Goal: Use online tool/utility

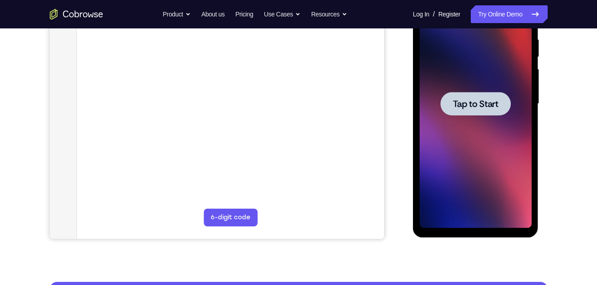
click at [489, 95] on div at bounding box center [475, 104] width 70 height 24
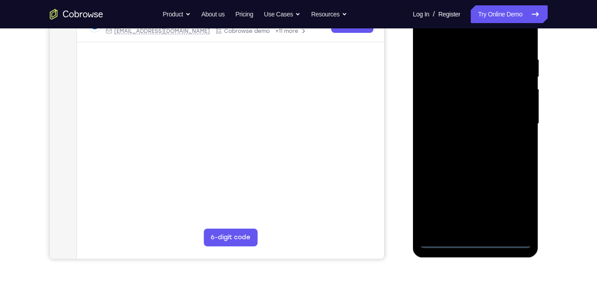
scroll to position [155, 0]
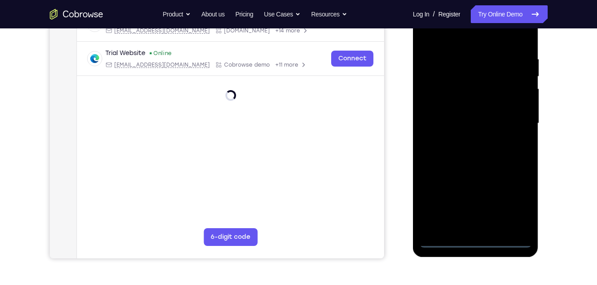
click at [467, 244] on div at bounding box center [475, 123] width 112 height 249
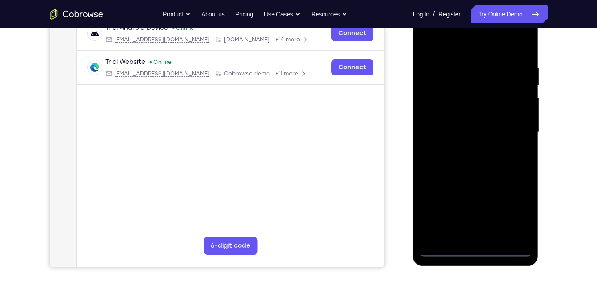
click at [521, 215] on div at bounding box center [475, 132] width 112 height 249
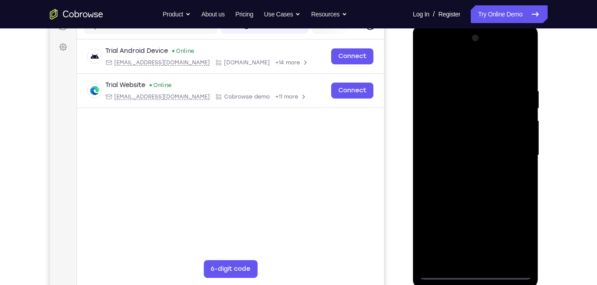
scroll to position [124, 0]
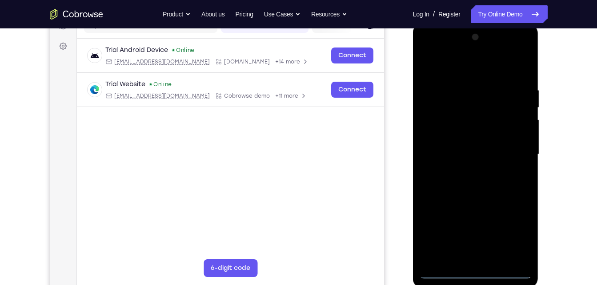
click at [446, 53] on div at bounding box center [475, 154] width 112 height 249
click at [509, 146] on div at bounding box center [475, 154] width 112 height 249
click at [465, 173] on div at bounding box center [475, 154] width 112 height 249
click at [473, 148] on div at bounding box center [475, 154] width 112 height 249
click at [484, 137] on div at bounding box center [475, 154] width 112 height 249
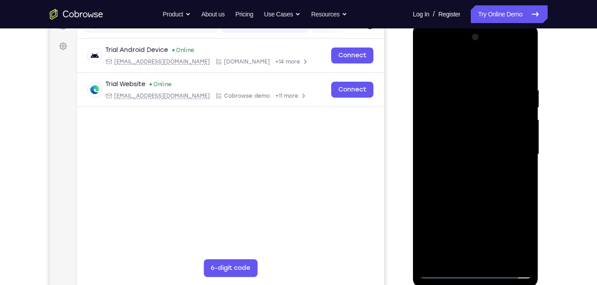
click at [487, 154] on div at bounding box center [475, 154] width 112 height 249
click at [475, 192] on div at bounding box center [475, 154] width 112 height 249
click at [497, 260] on div at bounding box center [475, 154] width 112 height 249
click at [480, 201] on div at bounding box center [475, 154] width 112 height 249
click at [470, 181] on div at bounding box center [475, 154] width 112 height 249
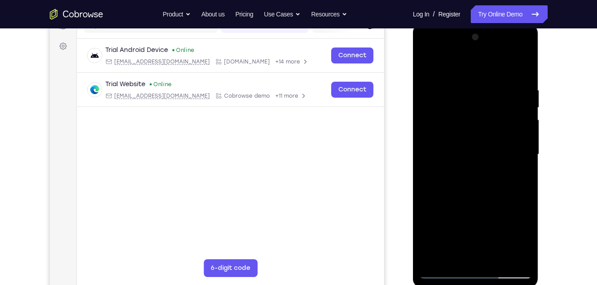
click at [518, 175] on div at bounding box center [475, 154] width 112 height 249
click at [454, 129] on div at bounding box center [475, 154] width 112 height 249
click at [462, 219] on div at bounding box center [475, 154] width 112 height 249
click at [516, 175] on div at bounding box center [475, 154] width 112 height 249
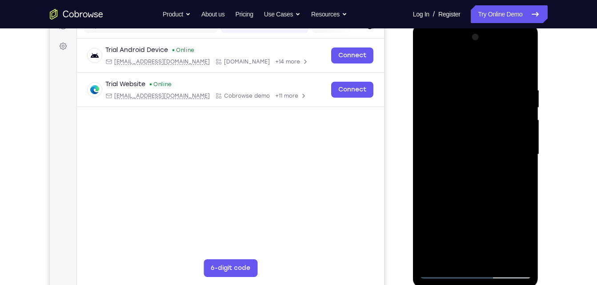
click at [520, 176] on div at bounding box center [475, 154] width 112 height 249
click at [425, 65] on div at bounding box center [475, 154] width 112 height 249
click at [475, 161] on div at bounding box center [475, 154] width 112 height 249
click at [463, 228] on div at bounding box center [475, 154] width 112 height 249
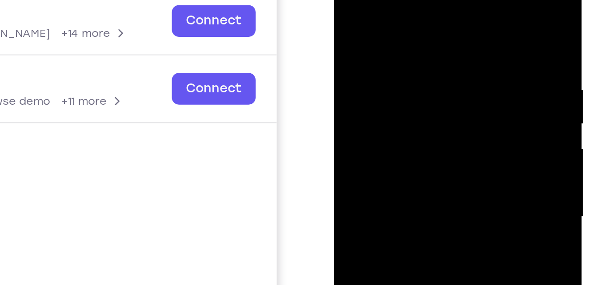
click at [345, 0] on div at bounding box center [396, 88] width 112 height 249
click at [393, 94] on div at bounding box center [396, 88] width 112 height 249
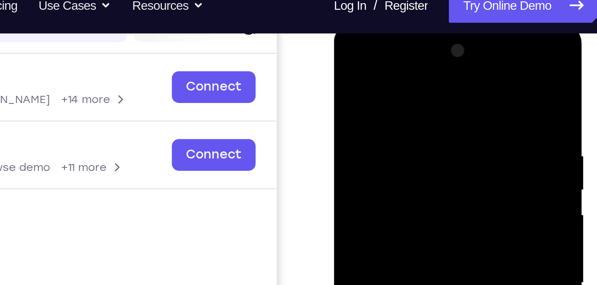
click at [349, 67] on div at bounding box center [396, 154] width 112 height 249
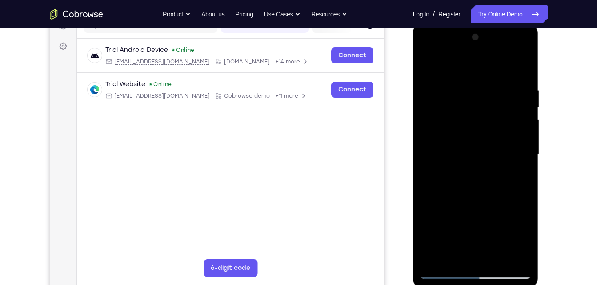
click at [465, 182] on div at bounding box center [475, 154] width 112 height 249
click at [515, 176] on div at bounding box center [475, 154] width 112 height 249
click at [428, 66] on div at bounding box center [475, 154] width 112 height 249
click at [432, 65] on div at bounding box center [475, 154] width 112 height 249
click at [455, 257] on div at bounding box center [475, 154] width 112 height 249
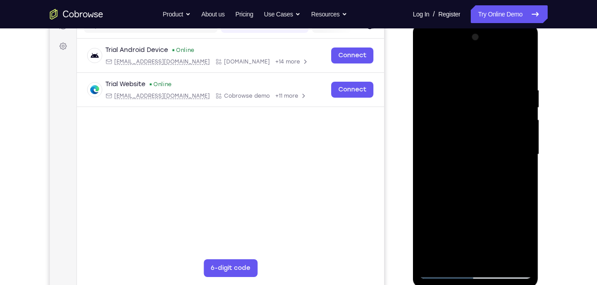
click at [483, 64] on div at bounding box center [475, 154] width 112 height 249
click at [523, 60] on div at bounding box center [475, 154] width 112 height 249
click at [493, 259] on div at bounding box center [475, 154] width 112 height 249
click at [475, 182] on div at bounding box center [475, 154] width 112 height 249
click at [518, 177] on div at bounding box center [475, 154] width 112 height 249
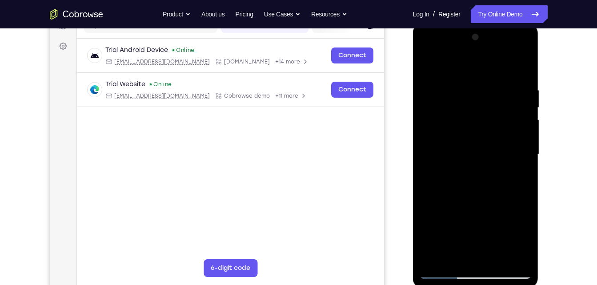
click at [428, 64] on div at bounding box center [475, 154] width 112 height 249
drag, startPoint x: 428, startPoint y: 64, endPoint x: 450, endPoint y: 83, distance: 28.6
click at [450, 83] on div at bounding box center [475, 154] width 112 height 249
click at [428, 64] on div at bounding box center [475, 154] width 112 height 249
click at [464, 76] on div at bounding box center [475, 154] width 112 height 249
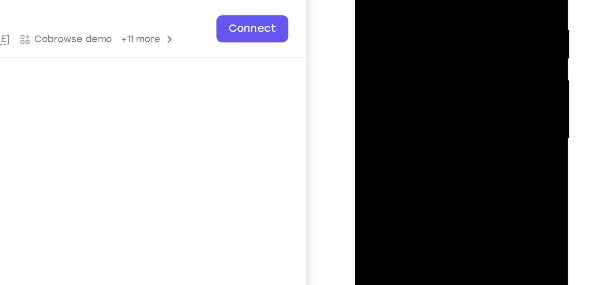
click at [447, 53] on div at bounding box center [418, 47] width 112 height 249
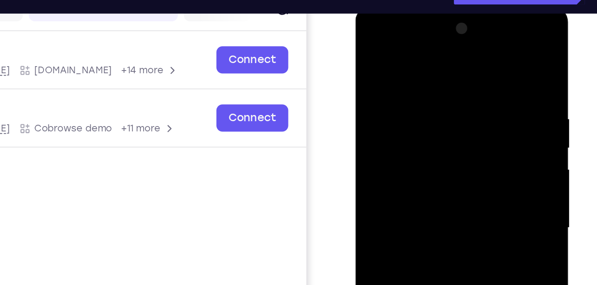
click at [463, 50] on div at bounding box center [418, 136] width 112 height 249
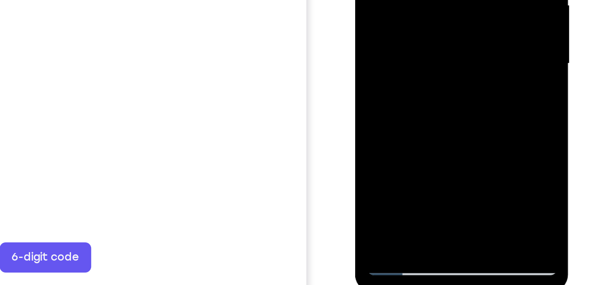
scroll to position [126, 0]
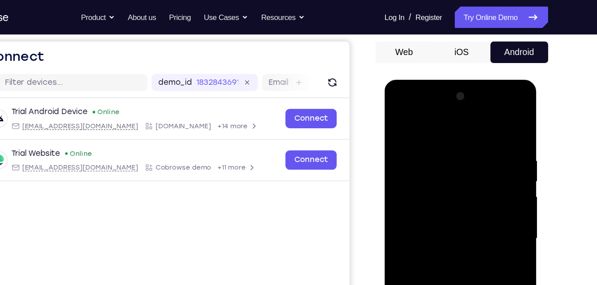
scroll to position [81, 0]
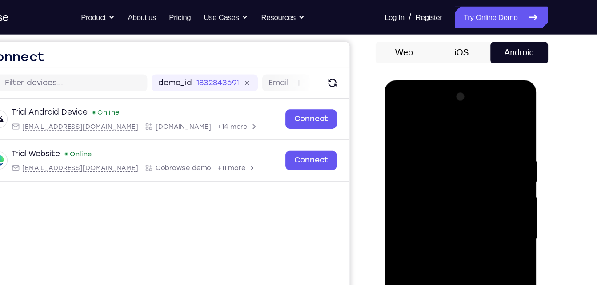
click at [463, 44] on button "iOS" at bounding box center [476, 44] width 48 height 18
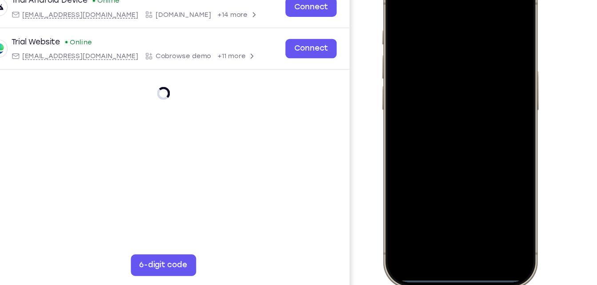
scroll to position [124, 0]
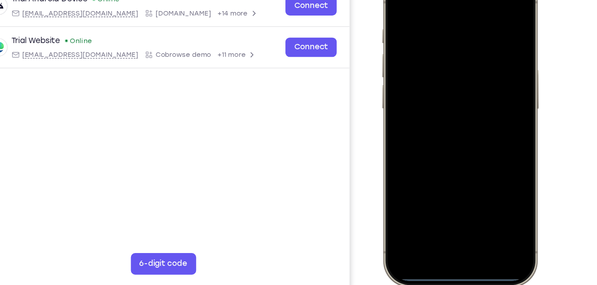
drag, startPoint x: 435, startPoint y: 226, endPoint x: 437, endPoint y: 184, distance: 42.3
click at [437, 184] on div at bounding box center [445, 99] width 117 height 254
drag, startPoint x: 439, startPoint y: 213, endPoint x: 454, endPoint y: -33, distance: 246.7
click at [454, 0] on div at bounding box center [446, 101] width 133 height 267
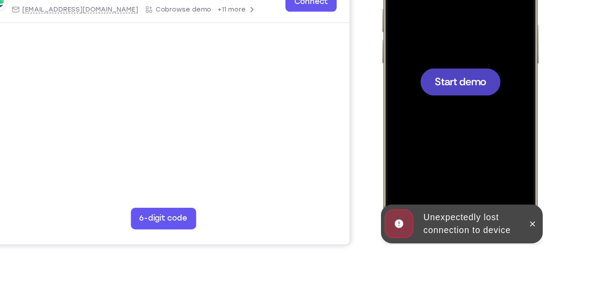
scroll to position [164, 0]
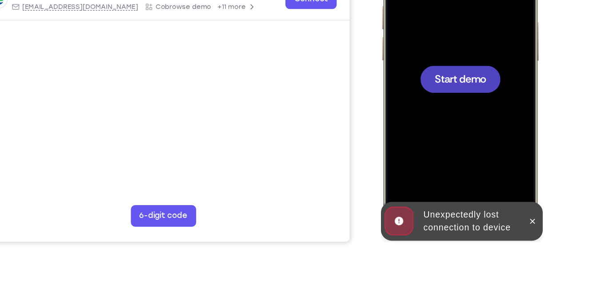
click at [461, 67] on div at bounding box center [445, 51] width 117 height 254
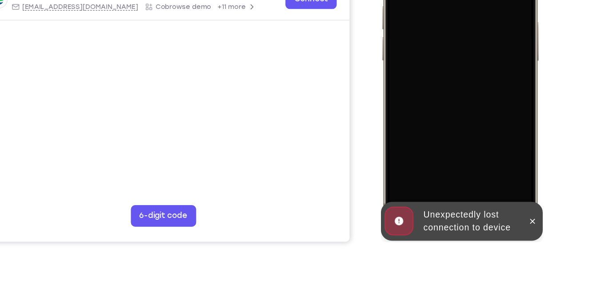
scroll to position [163, 0]
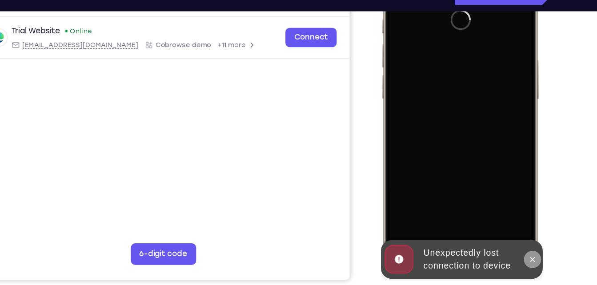
click at [505, 208] on icon at bounding box center [505, 207] width 7 height 7
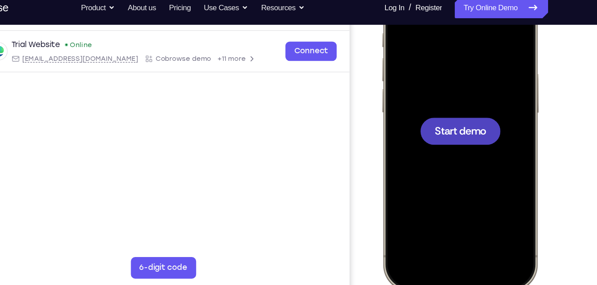
click at [455, 121] on div at bounding box center [445, 103] width 117 height 254
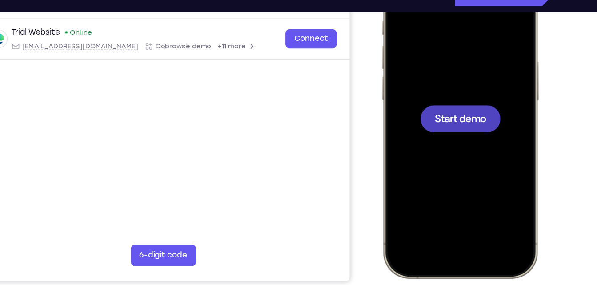
click at [457, 103] on div at bounding box center [445, 91] width 117 height 254
click at [457, 95] on span "Start demo" at bounding box center [446, 90] width 42 height 8
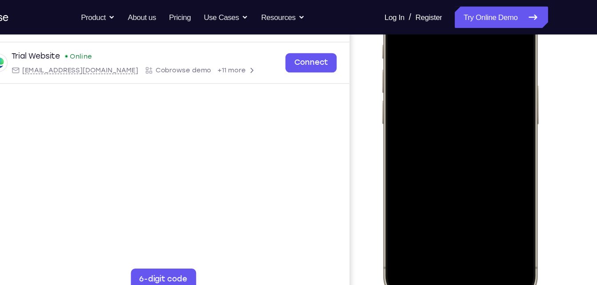
scroll to position [161, 0]
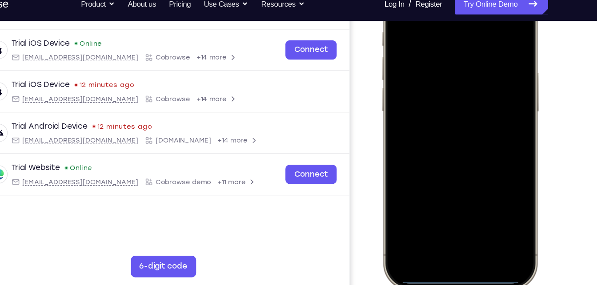
drag, startPoint x: 442, startPoint y: 225, endPoint x: 453, endPoint y: 139, distance: 87.0
click at [453, 139] on div at bounding box center [445, 102] width 117 height 254
drag, startPoint x: 440, startPoint y: 227, endPoint x: 444, endPoint y: 144, distance: 83.6
click at [444, 144] on div at bounding box center [445, 102] width 117 height 254
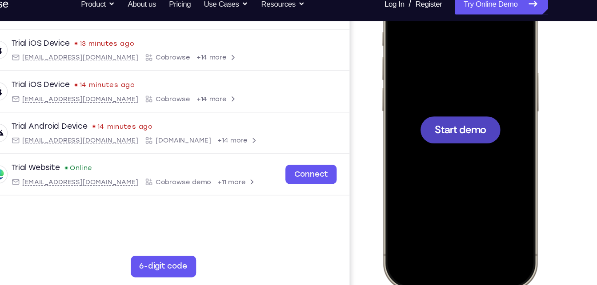
click at [428, 94] on div at bounding box center [446, 102] width 66 height 22
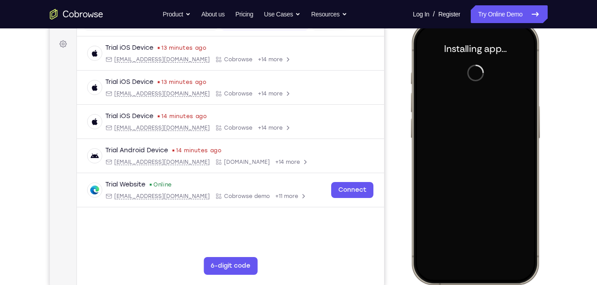
scroll to position [125, 0]
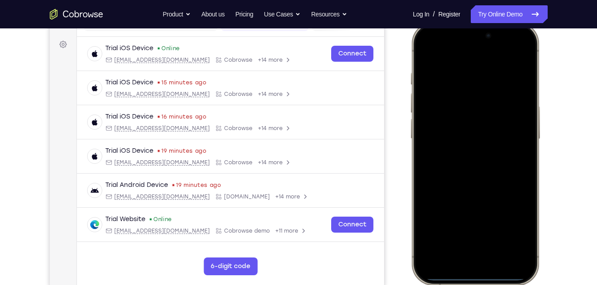
drag, startPoint x: 471, startPoint y: 279, endPoint x: 469, endPoint y: 172, distance: 106.7
click at [469, 172] on div at bounding box center [474, 154] width 117 height 254
drag, startPoint x: 469, startPoint y: 272, endPoint x: 466, endPoint y: 174, distance: 98.3
click at [466, 174] on div at bounding box center [474, 154] width 117 height 254
drag, startPoint x: 464, startPoint y: 277, endPoint x: 458, endPoint y: 125, distance: 152.1
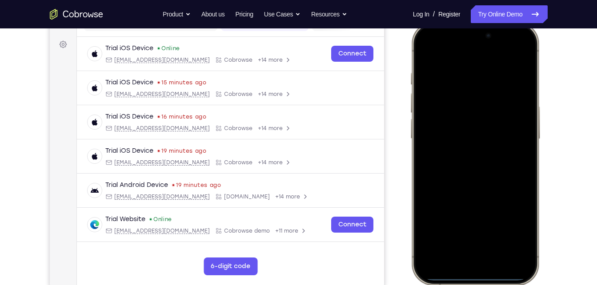
click at [458, 125] on div at bounding box center [474, 154] width 117 height 254
drag, startPoint x: 460, startPoint y: 277, endPoint x: 481, endPoint y: 142, distance: 136.3
click at [481, 142] on div at bounding box center [474, 154] width 117 height 254
drag, startPoint x: 470, startPoint y: 280, endPoint x: 471, endPoint y: 201, distance: 78.7
click at [471, 201] on div at bounding box center [474, 154] width 117 height 254
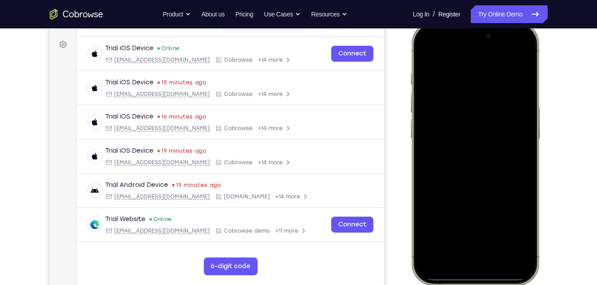
drag, startPoint x: 480, startPoint y: 277, endPoint x: 476, endPoint y: 135, distance: 142.7
click at [476, 135] on div at bounding box center [474, 154] width 117 height 254
drag, startPoint x: 470, startPoint y: 278, endPoint x: 479, endPoint y: 212, distance: 66.4
click at [479, 212] on div at bounding box center [474, 154] width 117 height 254
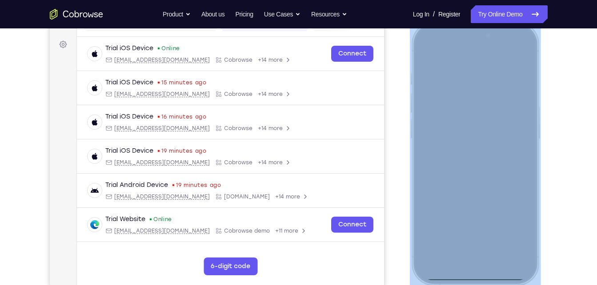
drag, startPoint x: 467, startPoint y: 284, endPoint x: 470, endPoint y: 127, distance: 156.4
click at [470, 127] on div at bounding box center [474, 154] width 131 height 264
click at [484, 268] on div at bounding box center [474, 154] width 117 height 254
click at [476, 276] on div at bounding box center [474, 154] width 117 height 254
click at [476, 278] on div at bounding box center [474, 154] width 117 height 254
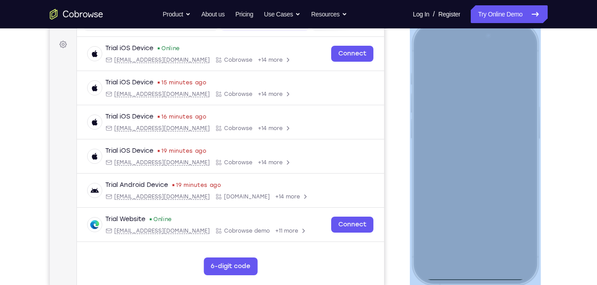
click at [473, 275] on div at bounding box center [474, 154] width 117 height 254
click at [469, 276] on div at bounding box center [474, 154] width 117 height 254
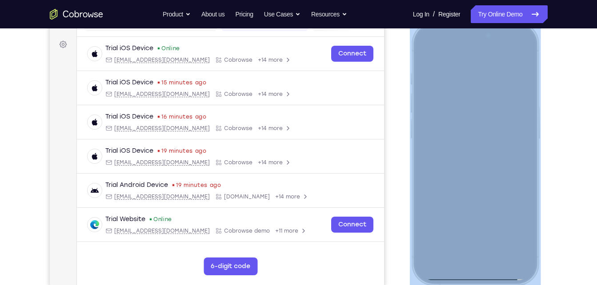
click at [469, 276] on div at bounding box center [474, 154] width 117 height 254
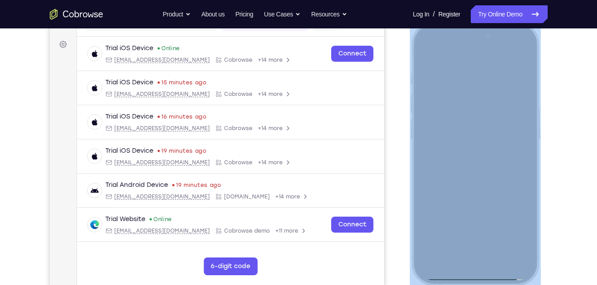
click at [469, 276] on div at bounding box center [474, 154] width 117 height 254
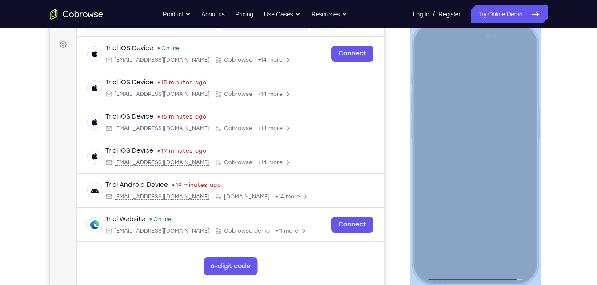
click at [469, 276] on div at bounding box center [474, 154] width 117 height 254
click at [479, 272] on div at bounding box center [474, 154] width 117 height 254
click at [466, 242] on div at bounding box center [474, 154] width 117 height 254
click at [484, 247] on div at bounding box center [474, 154] width 117 height 254
click at [525, 48] on div at bounding box center [474, 154] width 117 height 254
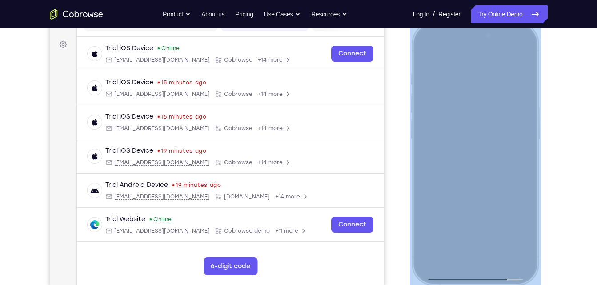
click at [474, 120] on div at bounding box center [474, 154] width 117 height 254
click at [480, 249] on div at bounding box center [474, 154] width 117 height 254
click at [523, 56] on div at bounding box center [474, 154] width 117 height 254
click at [521, 49] on div at bounding box center [474, 154] width 117 height 254
click at [427, 54] on div at bounding box center [474, 154] width 117 height 254
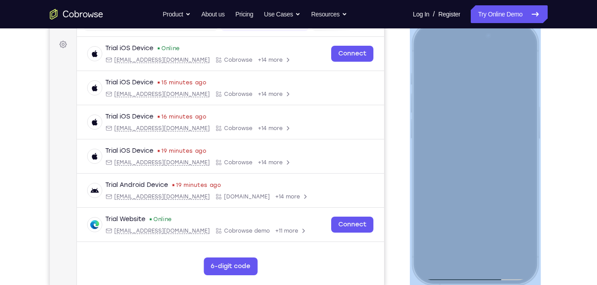
click at [469, 257] on div at bounding box center [474, 154] width 117 height 254
click at [477, 258] on div at bounding box center [474, 154] width 117 height 254
drag, startPoint x: 477, startPoint y: 258, endPoint x: 489, endPoint y: 263, distance: 13.4
click at [489, 263] on div at bounding box center [474, 154] width 117 height 254
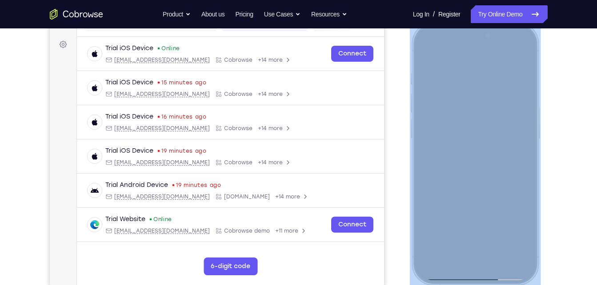
click at [525, 151] on div at bounding box center [474, 154] width 117 height 254
click at [522, 153] on div at bounding box center [474, 154] width 117 height 254
click at [522, 260] on div at bounding box center [474, 154] width 117 height 254
click at [523, 263] on div at bounding box center [474, 154] width 117 height 254
click at [503, 251] on div at bounding box center [474, 154] width 117 height 254
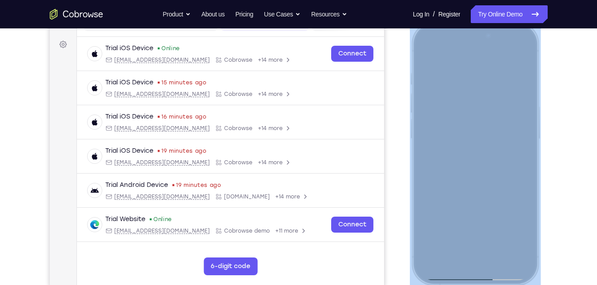
click at [517, 249] on div at bounding box center [474, 154] width 117 height 254
click at [518, 248] on div at bounding box center [474, 154] width 117 height 254
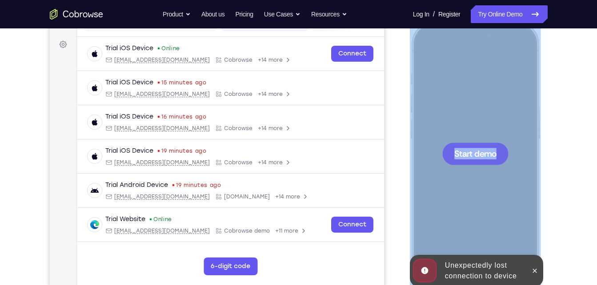
click at [480, 22] on div "Start demo" at bounding box center [474, 22] width 131 height 0
click at [480, 201] on div at bounding box center [474, 154] width 117 height 254
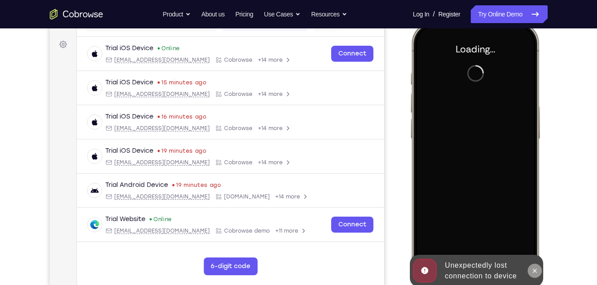
click at [531, 269] on icon at bounding box center [534, 271] width 7 height 7
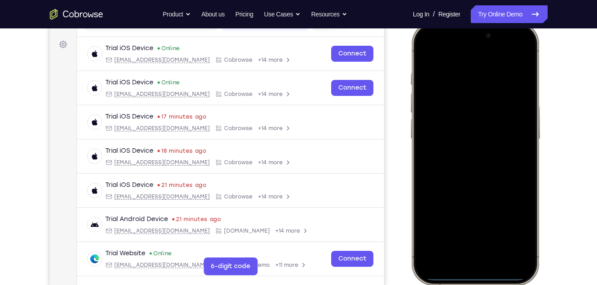
click at [527, 52] on div at bounding box center [474, 154] width 117 height 254
click at [484, 236] on div at bounding box center [474, 154] width 117 height 254
click at [477, 247] on div at bounding box center [474, 154] width 117 height 254
click at [519, 55] on div at bounding box center [474, 154] width 117 height 254
click at [524, 52] on div at bounding box center [474, 154] width 117 height 254
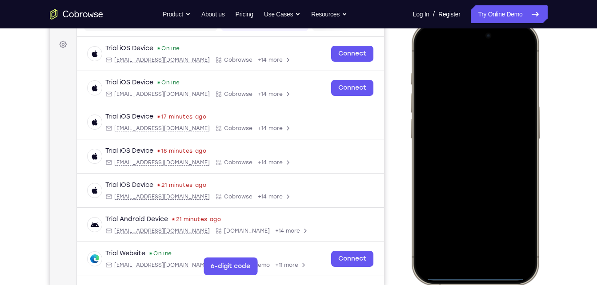
click at [526, 56] on div at bounding box center [474, 154] width 117 height 254
click at [526, 54] on div at bounding box center [474, 154] width 117 height 254
click at [523, 47] on div at bounding box center [474, 154] width 117 height 254
click at [423, 56] on div at bounding box center [474, 154] width 117 height 254
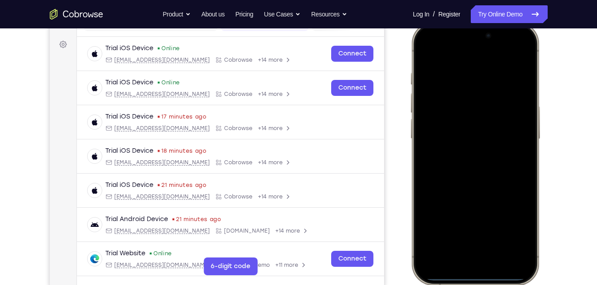
click at [476, 262] on div at bounding box center [474, 154] width 117 height 254
click at [523, 266] on div at bounding box center [474, 154] width 117 height 254
click at [471, 248] on div at bounding box center [474, 154] width 117 height 254
click at [507, 249] on div at bounding box center [474, 154] width 117 height 254
click at [466, 169] on div at bounding box center [474, 154] width 117 height 254
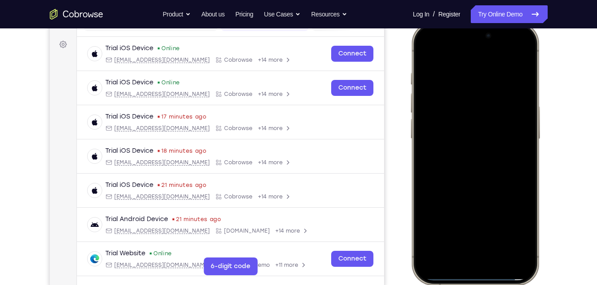
click at [488, 118] on div at bounding box center [474, 154] width 117 height 254
click at [471, 139] on div at bounding box center [474, 154] width 117 height 254
drag, startPoint x: 461, startPoint y: 154, endPoint x: 425, endPoint y: 144, distance: 37.6
click at [425, 144] on div at bounding box center [474, 154] width 117 height 254
click at [470, 135] on div at bounding box center [474, 154] width 117 height 254
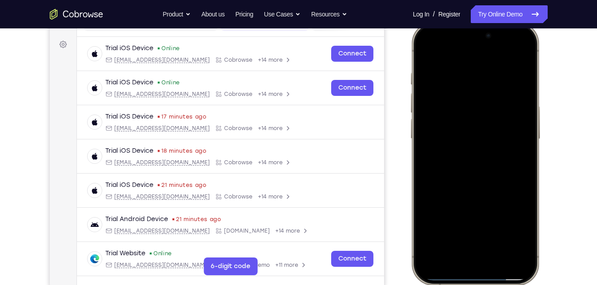
click at [520, 120] on div at bounding box center [474, 154] width 117 height 254
click at [481, 164] on div at bounding box center [474, 154] width 117 height 254
click at [521, 137] on div at bounding box center [474, 154] width 117 height 254
click at [482, 117] on div at bounding box center [474, 154] width 117 height 254
click at [480, 157] on div at bounding box center [474, 154] width 117 height 254
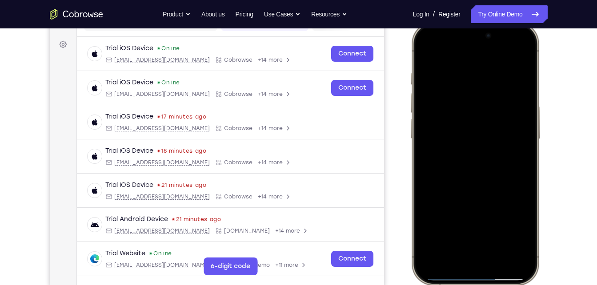
click at [472, 175] on div at bounding box center [474, 154] width 117 height 254
click at [508, 118] on div at bounding box center [474, 154] width 117 height 254
click at [519, 118] on div at bounding box center [474, 154] width 117 height 254
click at [478, 153] on div at bounding box center [474, 154] width 117 height 254
click at [497, 234] on div at bounding box center [474, 154] width 117 height 254
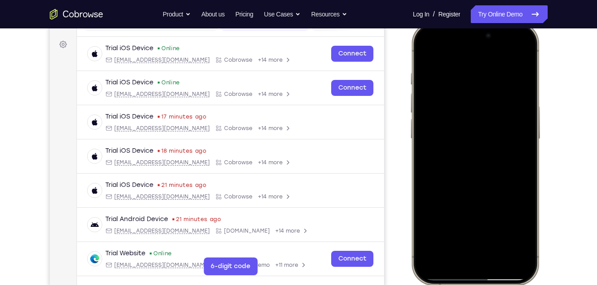
click at [494, 232] on div at bounding box center [474, 154] width 117 height 254
click at [468, 134] on div at bounding box center [474, 154] width 117 height 254
click at [474, 225] on div at bounding box center [474, 154] width 117 height 254
click at [459, 227] on div at bounding box center [474, 154] width 117 height 254
click at [513, 231] on div at bounding box center [474, 154] width 117 height 254
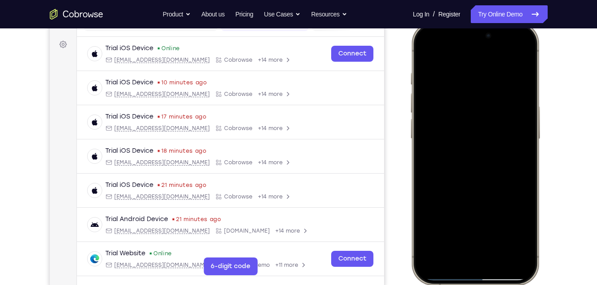
click at [423, 57] on div at bounding box center [474, 154] width 117 height 254
drag, startPoint x: 451, startPoint y: 176, endPoint x: 455, endPoint y: 146, distance: 29.9
click at [455, 146] on div at bounding box center [474, 154] width 117 height 254
click at [427, 48] on div at bounding box center [474, 154] width 117 height 254
drag, startPoint x: 528, startPoint y: 150, endPoint x: 515, endPoint y: 22, distance: 129.1
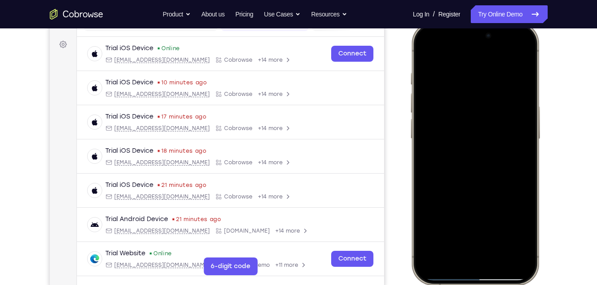
click at [515, 22] on div at bounding box center [474, 154] width 131 height 264
drag, startPoint x: 441, startPoint y: 156, endPoint x: 488, endPoint y: -28, distance: 190.2
click at [488, 22] on html "Online web based iOS Simulators and Android Emulators. Run iPhone, iPad, Mobile…" at bounding box center [475, 155] width 133 height 267
drag, startPoint x: 488, startPoint y: 173, endPoint x: 495, endPoint y: -22, distance: 194.8
click at [495, 22] on html "Online web based iOS Simulators and Android Emulators. Run iPhone, iPad, Mobile…" at bounding box center [475, 155] width 133 height 267
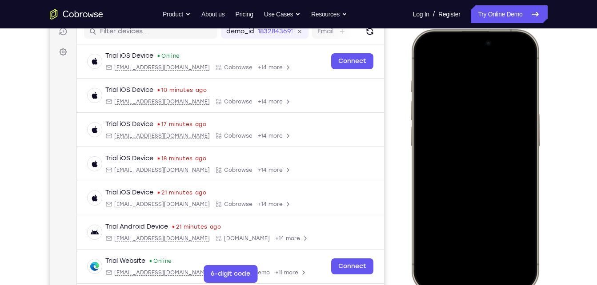
scroll to position [117, 0]
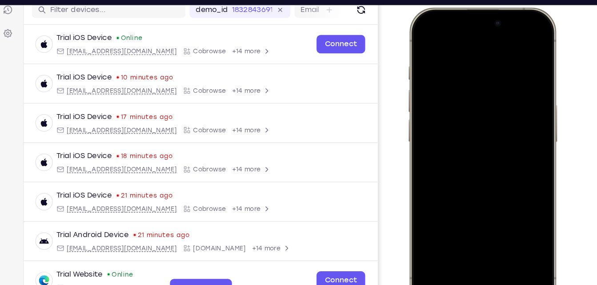
click at [463, 237] on div at bounding box center [471, 139] width 117 height 254
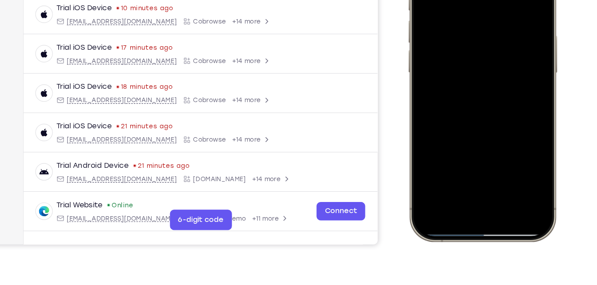
scroll to position [164, 0]
click at [517, 164] on div at bounding box center [471, 70] width 117 height 254
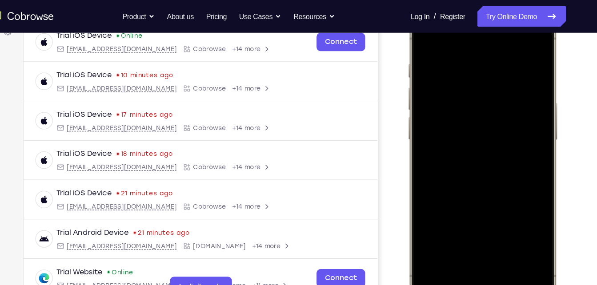
scroll to position [134, 0]
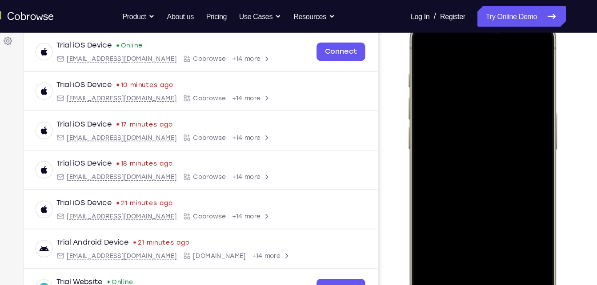
click at [457, 121] on div at bounding box center [471, 147] width 117 height 254
click at [466, 203] on div at bounding box center [471, 147] width 117 height 254
click at [466, 204] on div at bounding box center [471, 147] width 117 height 254
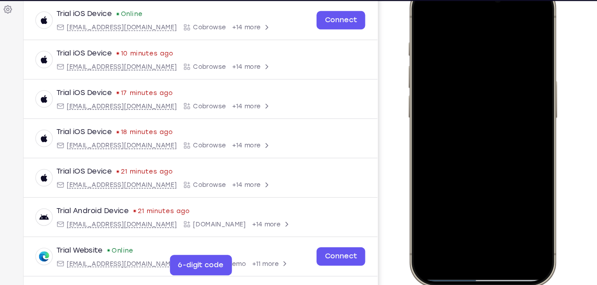
drag, startPoint x: 479, startPoint y: 117, endPoint x: 483, endPoint y: 20, distance: 97.0
click at [483, 20] on div at bounding box center [471, 115] width 117 height 254
drag, startPoint x: 481, startPoint y: 142, endPoint x: 488, endPoint y: 106, distance: 36.3
click at [488, 106] on div at bounding box center [471, 115] width 117 height 254
drag, startPoint x: 483, startPoint y: 114, endPoint x: 503, endPoint y: 28, distance: 88.1
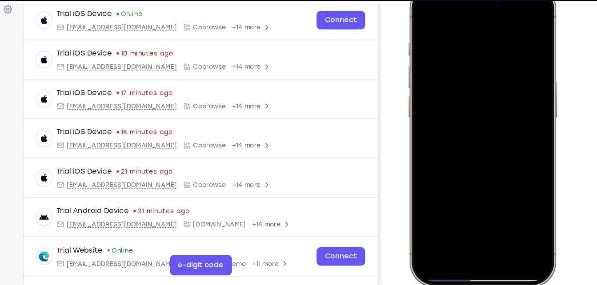
click at [503, 28] on div at bounding box center [471, 115] width 117 height 254
drag, startPoint x: 466, startPoint y: 128, endPoint x: 500, endPoint y: -19, distance: 151.5
click at [500, 0] on html "Online web based iOS Simulators and Android Emulators. Run iPhone, iPad, Mobile…" at bounding box center [473, 116] width 133 height 267
drag, startPoint x: 474, startPoint y: 125, endPoint x: 497, endPoint y: -24, distance: 151.1
click at [497, 0] on html "Online web based iOS Simulators and Android Emulators. Run iPhone, iPad, Mobile…" at bounding box center [473, 116] width 133 height 267
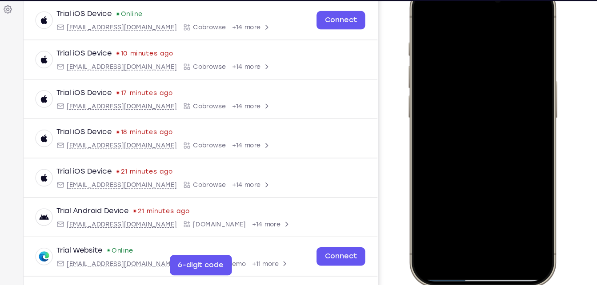
scroll to position [177, 0]
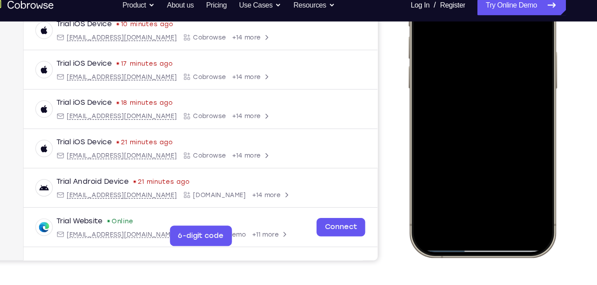
drag, startPoint x: 468, startPoint y: 71, endPoint x: 464, endPoint y: 88, distance: 18.2
click at [464, 88] on div at bounding box center [471, 86] width 117 height 254
drag, startPoint x: 491, startPoint y: 92, endPoint x: 493, endPoint y: -8, distance: 100.5
click at [493, 0] on div at bounding box center [471, 86] width 117 height 254
drag, startPoint x: 480, startPoint y: 108, endPoint x: 452, endPoint y: -35, distance: 145.4
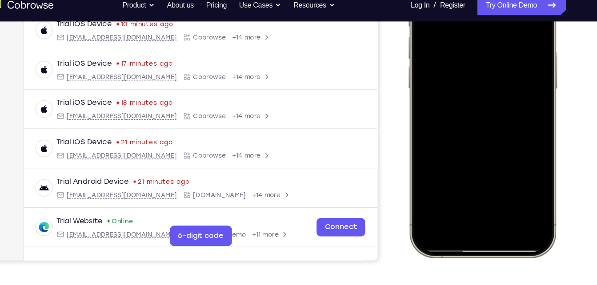
click at [452, 0] on div at bounding box center [471, 86] width 117 height 254
drag, startPoint x: 431, startPoint y: 90, endPoint x: 435, endPoint y: -35, distance: 124.9
click at [435, 0] on div at bounding box center [471, 86] width 117 height 254
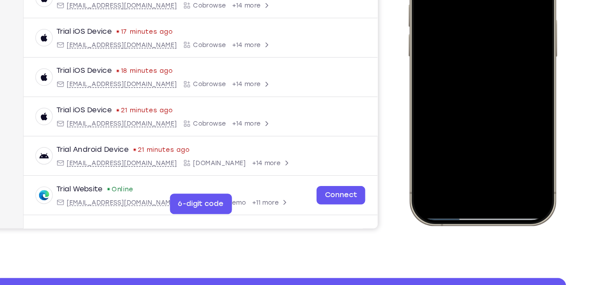
click at [514, 120] on div at bounding box center [471, 54] width 117 height 254
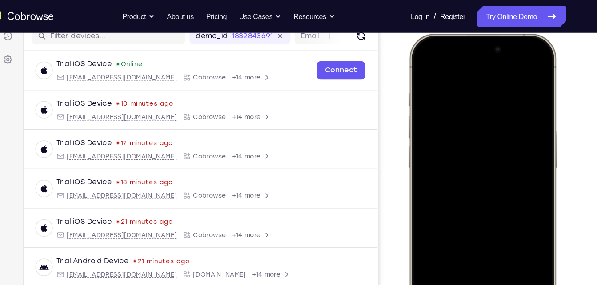
scroll to position [118, 0]
click at [419, 62] on div at bounding box center [471, 166] width 117 height 254
click at [501, 63] on div at bounding box center [471, 166] width 117 height 254
click at [522, 64] on div at bounding box center [471, 166] width 117 height 254
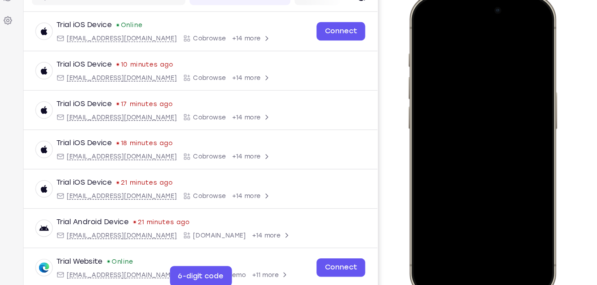
click at [428, 13] on div at bounding box center [471, 127] width 117 height 254
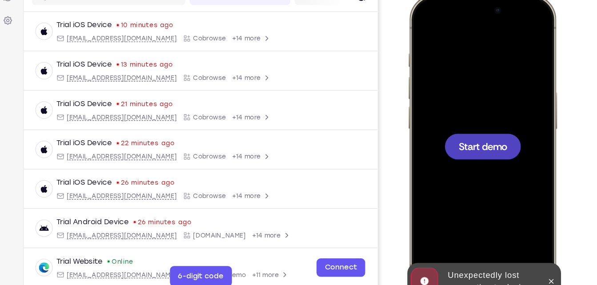
click at [476, 119] on div at bounding box center [472, 127] width 66 height 22
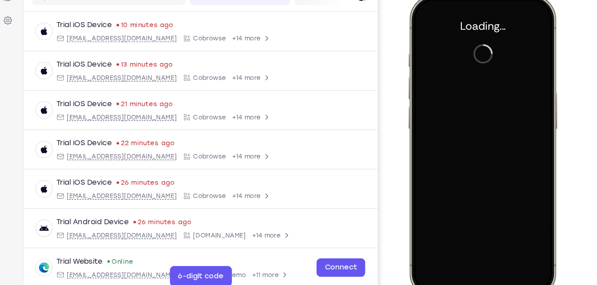
scroll to position [129, 0]
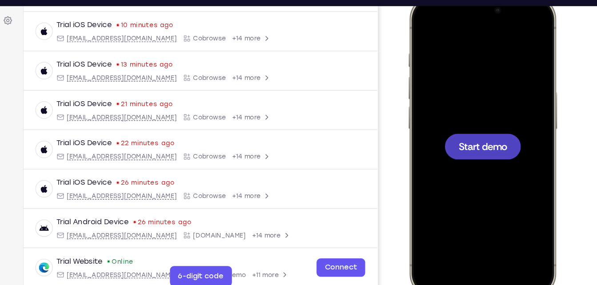
click at [478, 106] on div at bounding box center [471, 127] width 117 height 254
click at [472, 119] on div at bounding box center [472, 127] width 66 height 22
click at [483, 122] on span "Start demo" at bounding box center [472, 126] width 42 height 8
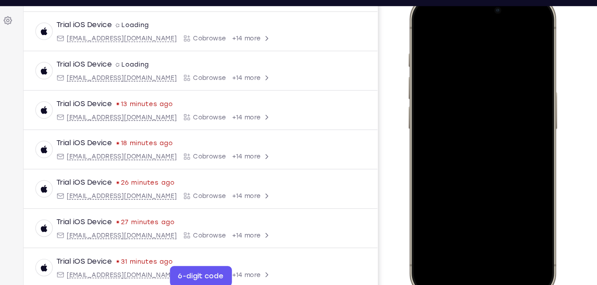
click at [523, 21] on div at bounding box center [471, 127] width 117 height 254
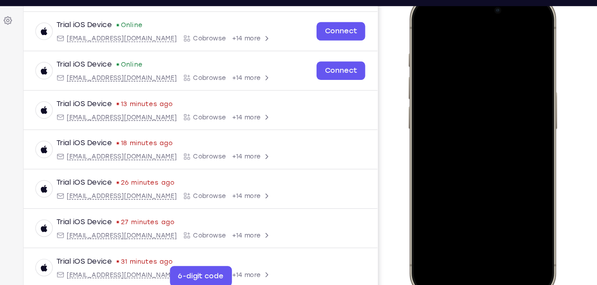
click at [425, 29] on div at bounding box center [471, 127] width 117 height 254
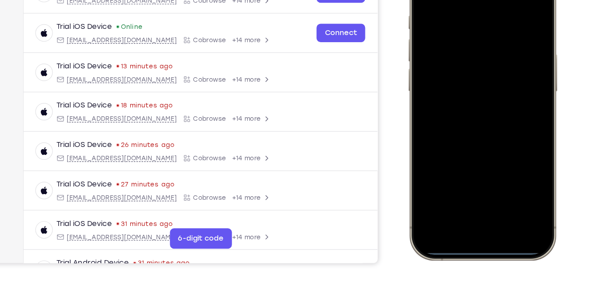
scroll to position [150, 0]
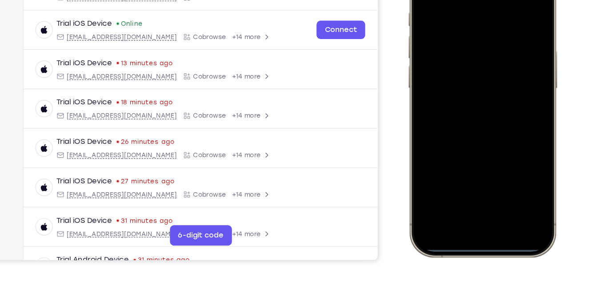
click at [471, 197] on div at bounding box center [471, 86] width 117 height 254
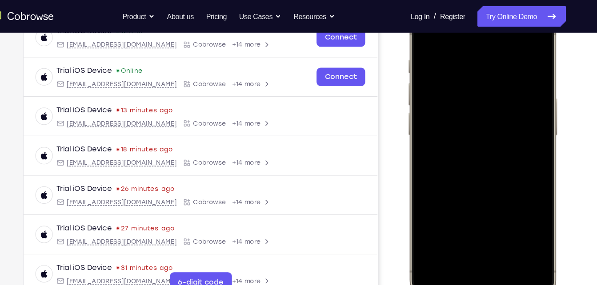
scroll to position [146, 0]
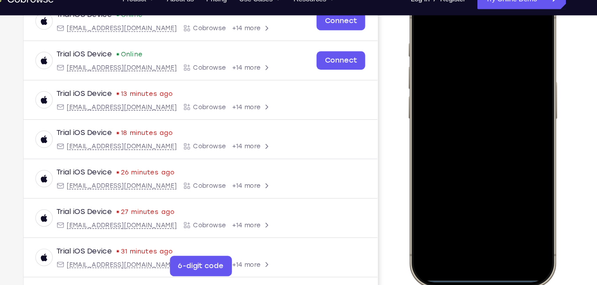
click at [469, 223] on div at bounding box center [471, 116] width 117 height 254
click at [524, 226] on div at bounding box center [471, 116] width 117 height 254
click at [461, 211] on div at bounding box center [471, 116] width 117 height 254
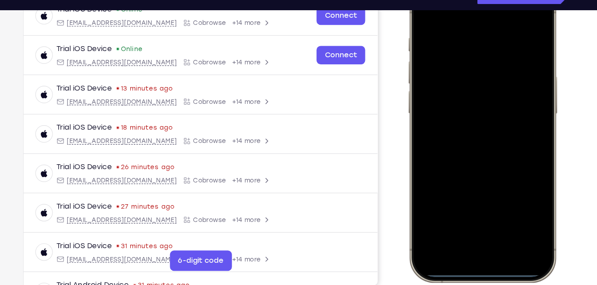
click at [493, 210] on div at bounding box center [471, 111] width 117 height 254
click at [463, 126] on div at bounding box center [471, 111] width 117 height 254
click at [465, 76] on div at bounding box center [471, 111] width 117 height 254
click at [458, 92] on div at bounding box center [471, 111] width 117 height 254
click at [459, 115] on div at bounding box center [471, 111] width 117 height 254
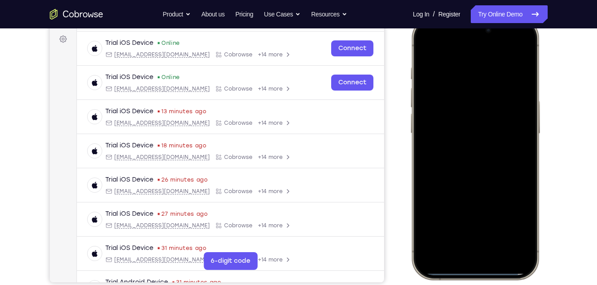
scroll to position [126, 0]
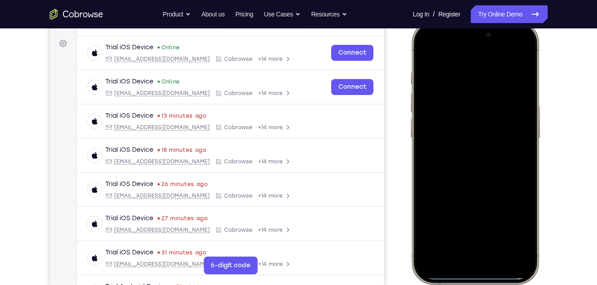
click at [493, 235] on div at bounding box center [474, 153] width 117 height 254
click at [483, 134] on div at bounding box center [474, 153] width 117 height 254
click at [451, 165] on div at bounding box center [474, 153] width 117 height 254
click at [451, 188] on div at bounding box center [474, 153] width 117 height 254
click at [459, 187] on div at bounding box center [474, 153] width 117 height 254
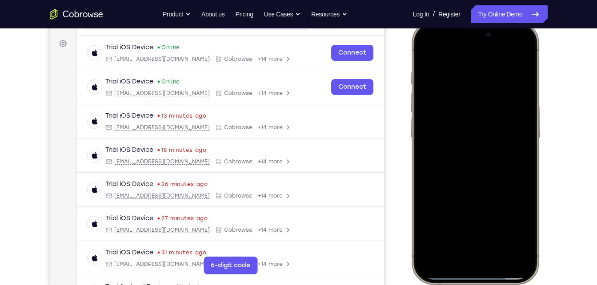
click at [519, 227] on div at bounding box center [474, 153] width 117 height 254
click at [519, 229] on div at bounding box center [474, 153] width 117 height 254
click at [468, 168] on div at bounding box center [474, 153] width 117 height 254
click at [494, 166] on div at bounding box center [474, 153] width 117 height 254
click at [490, 164] on div at bounding box center [474, 153] width 117 height 254
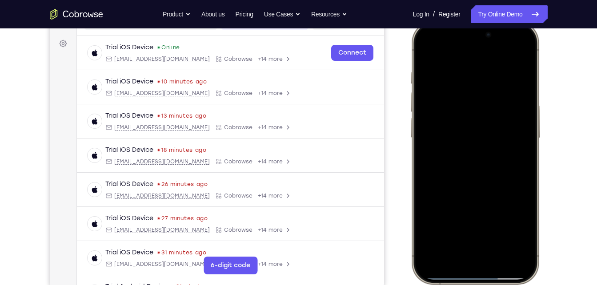
click at [470, 162] on div at bounding box center [474, 153] width 117 height 254
click at [489, 166] on div at bounding box center [474, 153] width 117 height 254
click at [473, 148] on div at bounding box center [474, 153] width 117 height 254
click at [491, 154] on div at bounding box center [474, 153] width 117 height 254
click at [455, 224] on div at bounding box center [474, 153] width 117 height 254
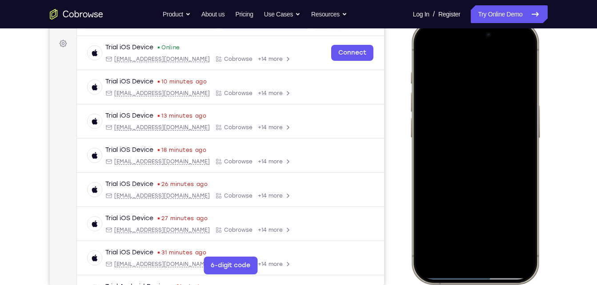
click at [518, 229] on div at bounding box center [474, 153] width 117 height 254
click at [517, 228] on div at bounding box center [474, 153] width 117 height 254
click at [518, 226] on div at bounding box center [474, 153] width 117 height 254
drag, startPoint x: 499, startPoint y: 133, endPoint x: 464, endPoint y: 223, distance: 96.8
click at [464, 223] on div at bounding box center [474, 153] width 117 height 254
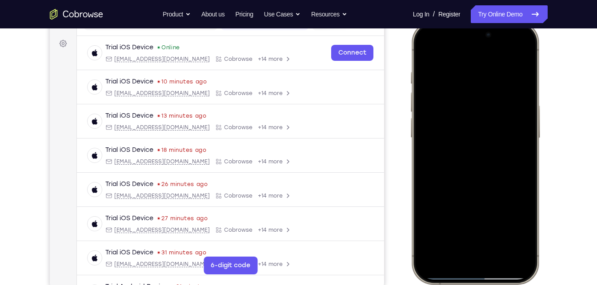
click at [521, 229] on div at bounding box center [474, 153] width 117 height 254
drag, startPoint x: 478, startPoint y: 120, endPoint x: 435, endPoint y: 211, distance: 101.0
click at [435, 211] on div at bounding box center [474, 153] width 117 height 254
drag, startPoint x: 480, startPoint y: 140, endPoint x: 510, endPoint y: 35, distance: 110.0
click at [510, 35] on div at bounding box center [474, 153] width 117 height 254
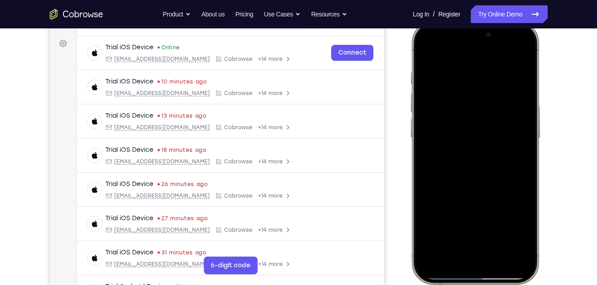
drag, startPoint x: 475, startPoint y: 167, endPoint x: 501, endPoint y: 19, distance: 149.9
click at [501, 21] on html "Online web based iOS Simulators and Android Emulators. Run iPhone, iPad, Mobile…" at bounding box center [475, 154] width 133 height 267
drag, startPoint x: 473, startPoint y: 139, endPoint x: 502, endPoint y: 53, distance: 90.2
click at [502, 53] on div at bounding box center [474, 153] width 117 height 254
click at [518, 199] on div at bounding box center [474, 153] width 117 height 254
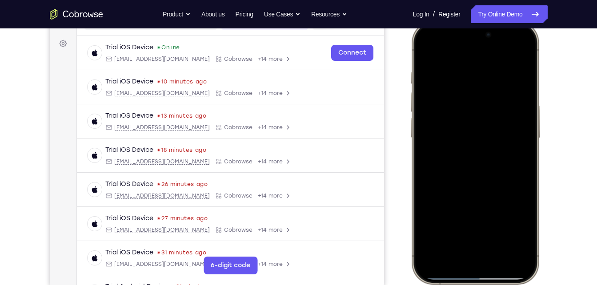
click at [493, 206] on div at bounding box center [474, 153] width 117 height 254
click at [479, 191] on div at bounding box center [474, 153] width 117 height 254
click at [479, 128] on div at bounding box center [474, 153] width 117 height 254
click at [484, 130] on div at bounding box center [474, 153] width 117 height 254
click at [486, 125] on div at bounding box center [474, 153] width 117 height 254
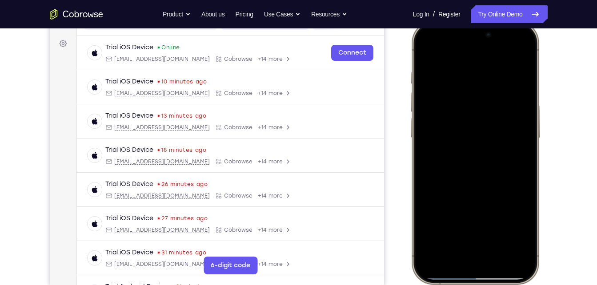
click at [505, 176] on div at bounding box center [474, 153] width 117 height 254
click at [498, 157] on div at bounding box center [474, 153] width 117 height 254
click at [467, 156] on div at bounding box center [474, 153] width 117 height 254
click at [514, 228] on div at bounding box center [474, 153] width 117 height 254
click at [425, 49] on div at bounding box center [474, 153] width 117 height 254
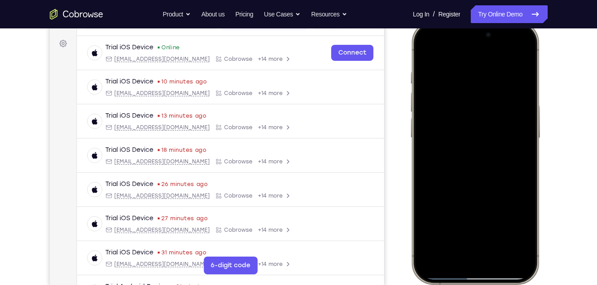
click at [431, 49] on div at bounding box center [474, 153] width 117 height 254
click at [522, 61] on div at bounding box center [474, 153] width 117 height 254
click at [468, 69] on div at bounding box center [474, 153] width 117 height 254
click at [503, 231] on div at bounding box center [474, 153] width 117 height 254
click at [515, 48] on div at bounding box center [474, 153] width 117 height 254
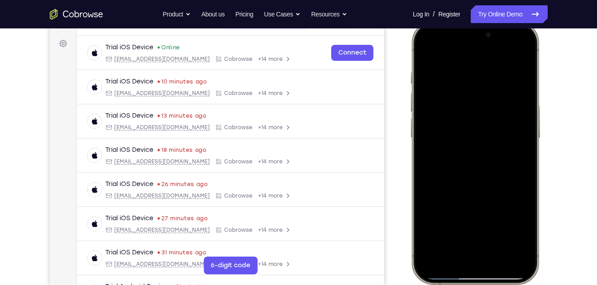
click at [466, 251] on div at bounding box center [474, 153] width 117 height 254
click at [472, 249] on div at bounding box center [474, 153] width 117 height 254
click at [498, 234] on div at bounding box center [474, 153] width 117 height 254
click at [495, 209] on div at bounding box center [474, 153] width 117 height 254
click at [468, 63] on div at bounding box center [474, 153] width 117 height 254
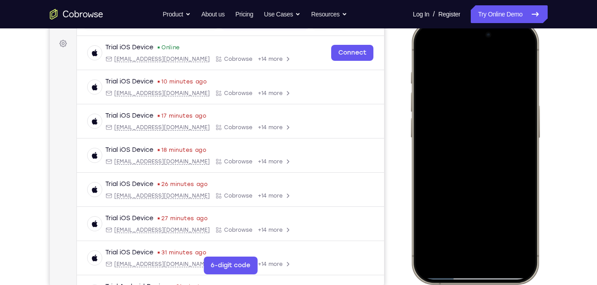
click at [499, 231] on div at bounding box center [474, 153] width 117 height 254
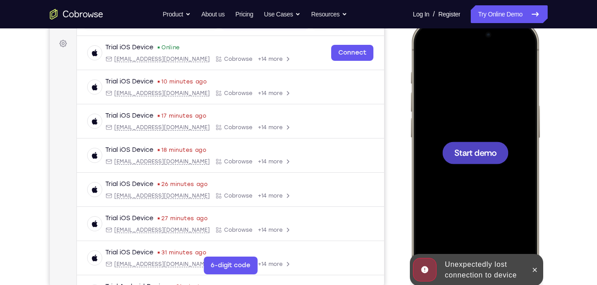
click at [468, 21] on div "Start demo" at bounding box center [474, 21] width 131 height 0
click at [469, 151] on span "Start demo" at bounding box center [475, 152] width 42 height 8
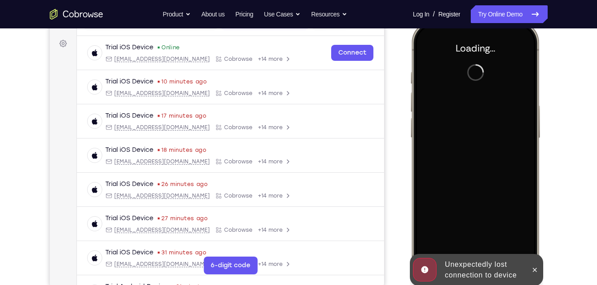
click at [469, 151] on div at bounding box center [474, 153] width 117 height 254
click at [534, 269] on icon at bounding box center [534, 270] width 7 height 7
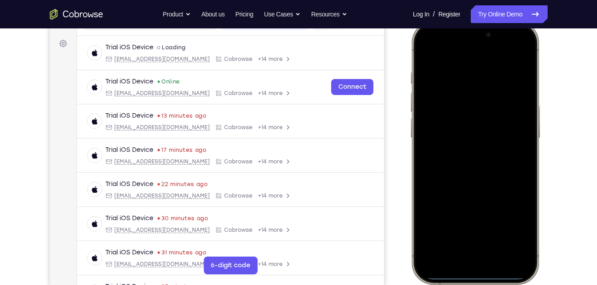
click at [520, 50] on div at bounding box center [474, 153] width 117 height 254
click at [427, 53] on div at bounding box center [474, 153] width 117 height 254
click at [471, 256] on div at bounding box center [474, 153] width 117 height 254
click at [523, 264] on div at bounding box center [474, 153] width 117 height 254
click at [462, 249] on div at bounding box center [474, 153] width 117 height 254
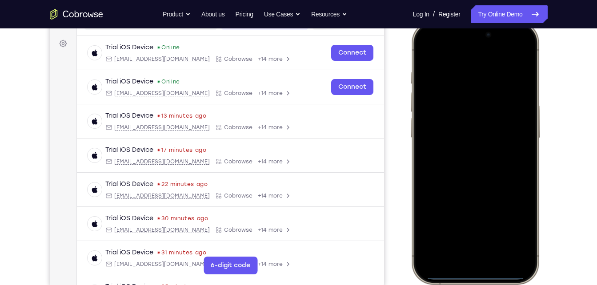
click at [490, 249] on div at bounding box center [474, 153] width 117 height 254
click at [467, 168] on div at bounding box center [474, 153] width 117 height 254
click at [479, 115] on div at bounding box center [474, 153] width 117 height 254
click at [455, 137] on div at bounding box center [474, 153] width 117 height 254
click at [447, 158] on div at bounding box center [474, 153] width 117 height 254
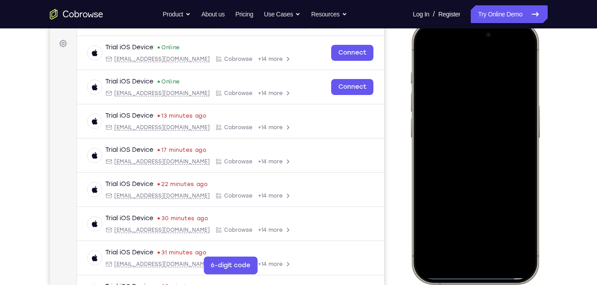
click at [485, 196] on div at bounding box center [474, 153] width 117 height 254
click at [495, 233] on div at bounding box center [474, 153] width 117 height 254
click at [458, 195] on div at bounding box center [474, 153] width 117 height 254
click at [460, 126] on div at bounding box center [474, 153] width 117 height 254
click at [454, 114] on div at bounding box center [474, 153] width 117 height 254
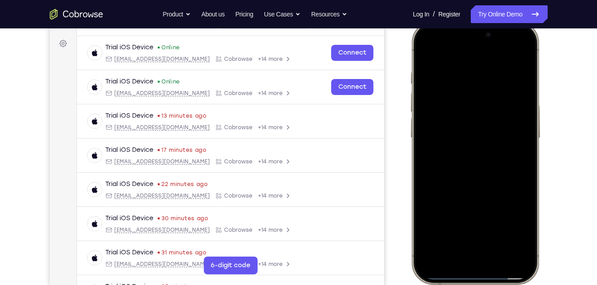
click at [475, 172] on div at bounding box center [474, 153] width 117 height 254
drag, startPoint x: 471, startPoint y: 163, endPoint x: 475, endPoint y: 103, distance: 60.6
click at [475, 103] on div at bounding box center [474, 153] width 117 height 254
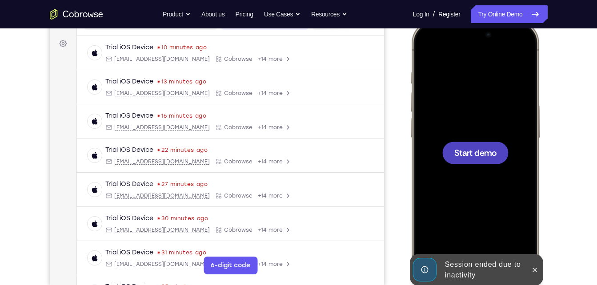
click at [485, 174] on div at bounding box center [474, 153] width 117 height 254
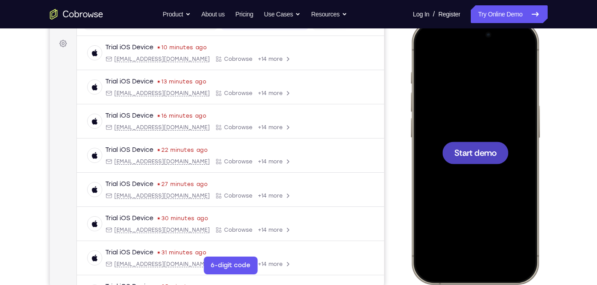
click at [463, 138] on div at bounding box center [474, 153] width 117 height 254
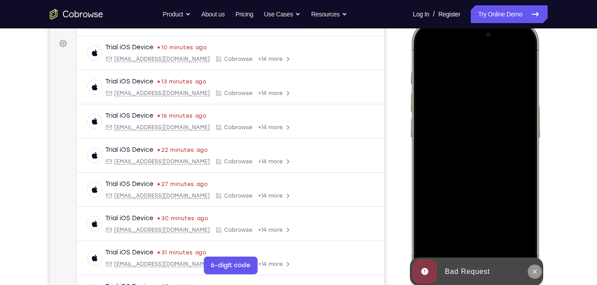
click at [534, 272] on icon at bounding box center [534, 272] width 4 height 4
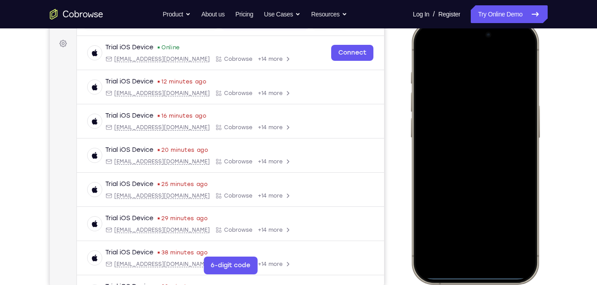
click at [528, 52] on div at bounding box center [474, 153] width 117 height 254
click at [421, 53] on div at bounding box center [474, 153] width 117 height 254
click at [481, 258] on div at bounding box center [474, 153] width 117 height 254
click at [526, 264] on div at bounding box center [474, 153] width 117 height 254
click at [491, 252] on div at bounding box center [474, 153] width 117 height 254
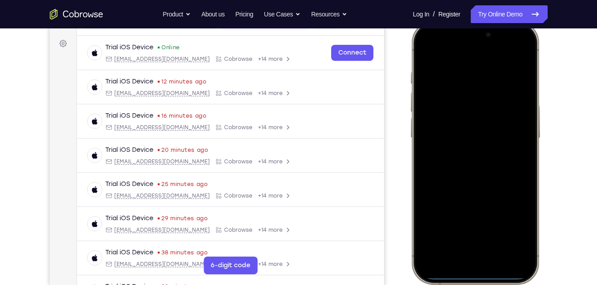
click at [523, 183] on div at bounding box center [474, 153] width 117 height 254
click at [475, 217] on div at bounding box center [474, 153] width 117 height 254
click at [463, 168] on div at bounding box center [474, 153] width 117 height 254
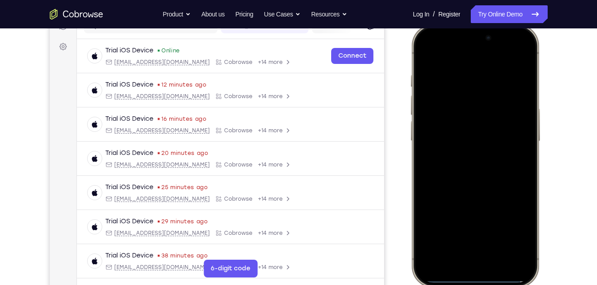
scroll to position [123, 0]
click at [453, 121] on div at bounding box center [474, 156] width 117 height 254
click at [457, 143] on div at bounding box center [474, 156] width 117 height 254
click at [477, 161] on div at bounding box center [474, 156] width 117 height 254
click at [494, 237] on div at bounding box center [474, 156] width 117 height 254
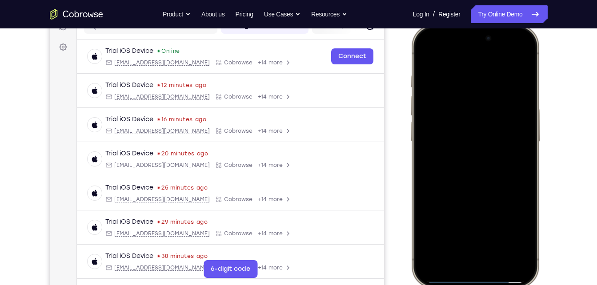
click at [466, 195] on div at bounding box center [474, 156] width 117 height 254
click at [484, 193] on div at bounding box center [474, 156] width 117 height 254
click at [487, 195] on div at bounding box center [474, 156] width 117 height 254
click at [501, 236] on div at bounding box center [474, 156] width 117 height 254
click at [496, 235] on div at bounding box center [474, 156] width 117 height 254
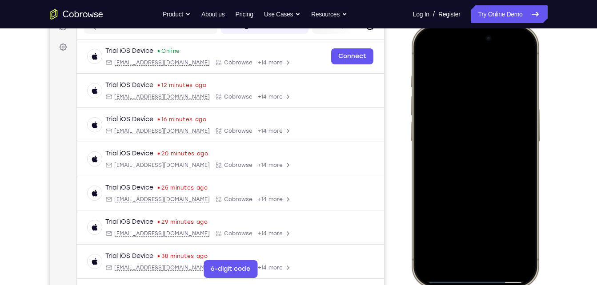
click at [496, 235] on div at bounding box center [474, 156] width 117 height 254
click at [422, 47] on div at bounding box center [474, 156] width 117 height 254
click at [425, 58] on div at bounding box center [474, 156] width 117 height 254
click at [475, 134] on div at bounding box center [474, 156] width 117 height 254
click at [481, 143] on div at bounding box center [474, 156] width 117 height 254
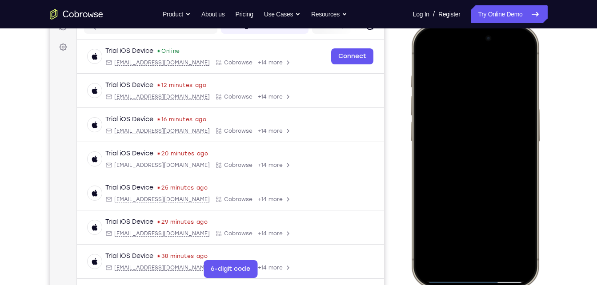
click at [503, 147] on div at bounding box center [474, 156] width 117 height 254
click at [521, 232] on div at bounding box center [474, 156] width 117 height 254
click at [464, 146] on div at bounding box center [474, 156] width 117 height 254
click at [487, 147] on div at bounding box center [474, 156] width 117 height 254
click at [524, 229] on div at bounding box center [474, 156] width 117 height 254
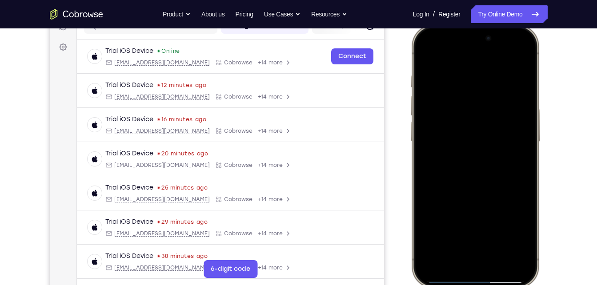
click at [482, 150] on div at bounding box center [474, 156] width 117 height 254
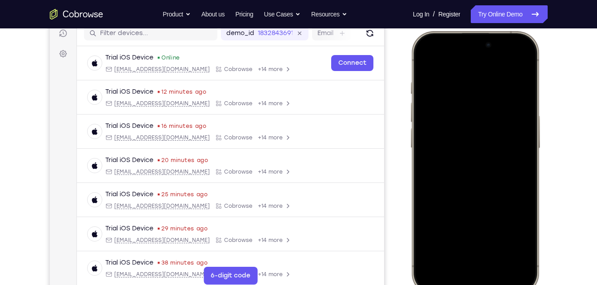
scroll to position [118, 0]
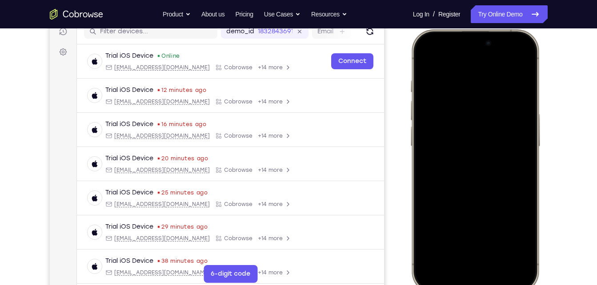
drag, startPoint x: 463, startPoint y: 176, endPoint x: 470, endPoint y: 95, distance: 80.7
click at [470, 95] on div at bounding box center [474, 161] width 117 height 254
click at [467, 172] on div at bounding box center [474, 161] width 117 height 254
click at [491, 172] on div at bounding box center [474, 161] width 117 height 254
click at [519, 239] on div at bounding box center [474, 161] width 117 height 254
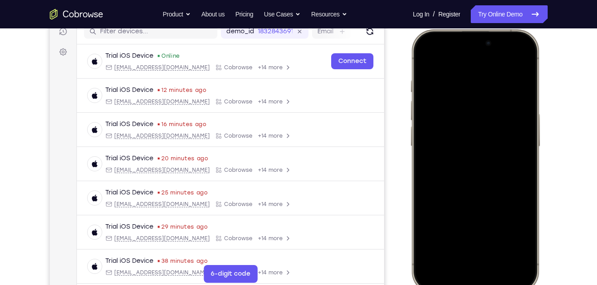
click at [481, 157] on div at bounding box center [474, 161] width 117 height 254
click at [490, 152] on div at bounding box center [474, 161] width 117 height 254
click at [517, 237] on div at bounding box center [474, 161] width 117 height 254
click at [520, 236] on div at bounding box center [474, 161] width 117 height 254
click at [518, 237] on div at bounding box center [474, 161] width 117 height 254
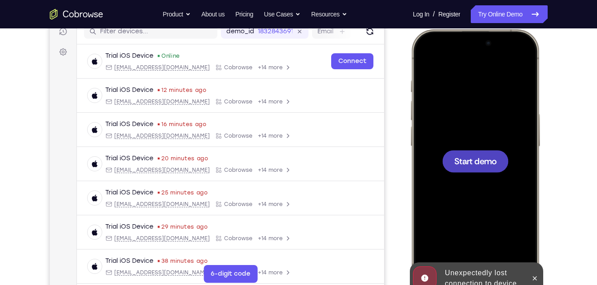
click at [498, 143] on div at bounding box center [474, 161] width 117 height 254
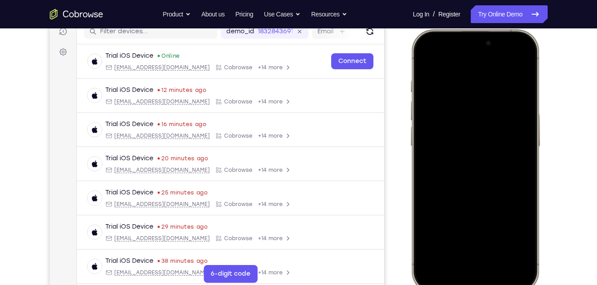
scroll to position [128, 0]
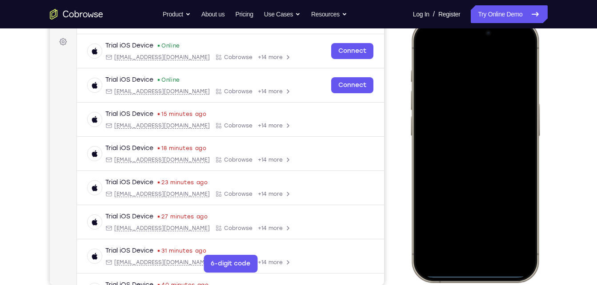
click at [525, 44] on div at bounding box center [474, 151] width 117 height 254
click at [423, 63] on div at bounding box center [474, 151] width 117 height 254
click at [426, 53] on div at bounding box center [474, 151] width 117 height 254
drag, startPoint x: 466, startPoint y: 257, endPoint x: 434, endPoint y: 223, distance: 47.1
click at [434, 223] on div at bounding box center [474, 151] width 117 height 254
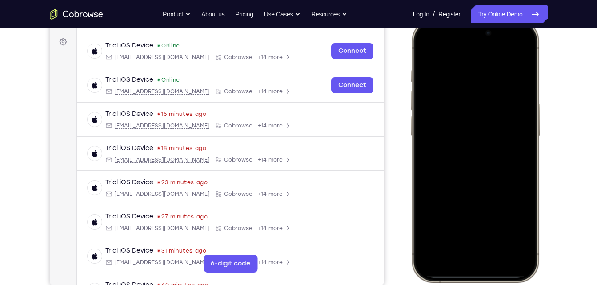
click at [462, 259] on div at bounding box center [474, 151] width 117 height 254
click at [526, 261] on div at bounding box center [474, 151] width 117 height 254
click at [483, 247] on div at bounding box center [474, 151] width 117 height 254
click at [517, 250] on div at bounding box center [474, 151] width 117 height 254
click at [511, 215] on div at bounding box center [474, 151] width 117 height 254
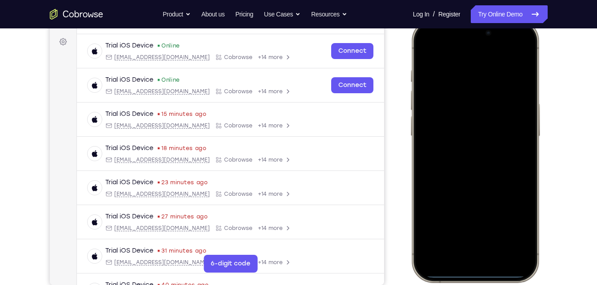
click at [511, 215] on div at bounding box center [474, 151] width 117 height 254
click at [465, 244] on div at bounding box center [474, 151] width 117 height 254
click at [453, 131] on div at bounding box center [474, 151] width 117 height 254
click at [474, 223] on div at bounding box center [474, 151] width 117 height 254
click at [466, 166] on div at bounding box center [474, 151] width 117 height 254
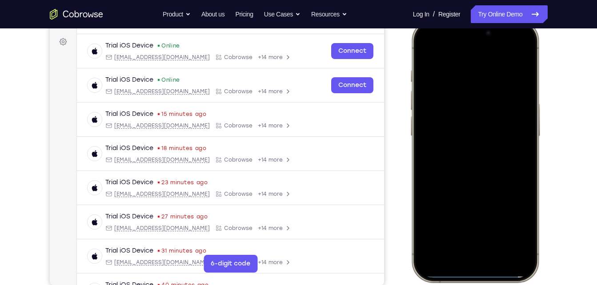
click at [475, 104] on div at bounding box center [474, 151] width 117 height 254
click at [472, 111] on div at bounding box center [474, 151] width 117 height 254
click at [455, 138] on div at bounding box center [474, 151] width 117 height 254
click at [461, 155] on div at bounding box center [474, 151] width 117 height 254
click at [495, 228] on div at bounding box center [474, 151] width 117 height 254
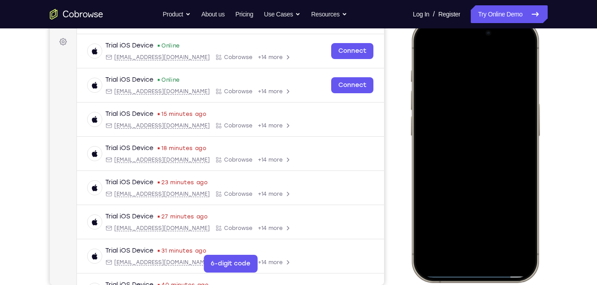
click at [464, 190] on div at bounding box center [474, 151] width 117 height 254
click at [496, 232] on div at bounding box center [474, 151] width 117 height 254
click at [452, 135] on div at bounding box center [474, 151] width 117 height 254
click at [516, 191] on div at bounding box center [474, 151] width 117 height 254
click at [491, 185] on div at bounding box center [474, 151] width 117 height 254
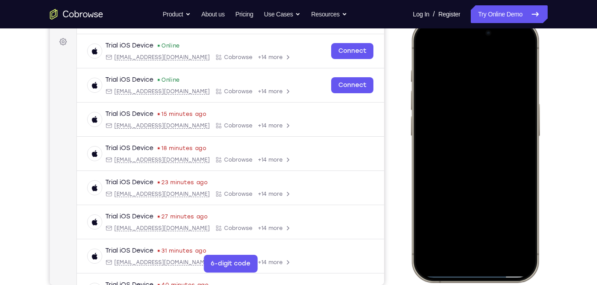
click at [474, 171] on div at bounding box center [474, 151] width 117 height 254
click at [485, 124] on div at bounding box center [474, 151] width 117 height 254
click at [519, 212] on div at bounding box center [474, 151] width 117 height 254
click at [495, 203] on div at bounding box center [474, 151] width 117 height 254
click at [473, 188] on div at bounding box center [474, 151] width 117 height 254
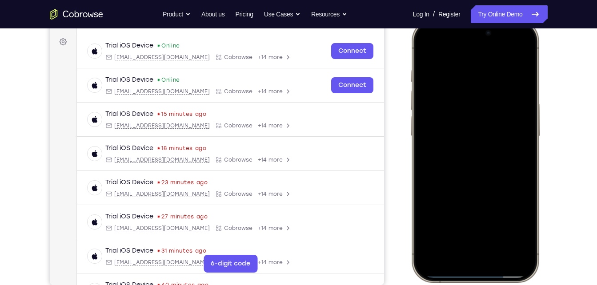
click at [490, 121] on div at bounding box center [474, 151] width 117 height 254
drag, startPoint x: 457, startPoint y: 142, endPoint x: 396, endPoint y: 276, distance: 147.8
click at [409, 276] on html "Online web based iOS Simulators and Android Emulators. Run iPhone, iPad, Mobile…" at bounding box center [475, 152] width 133 height 267
drag, startPoint x: 484, startPoint y: 120, endPoint x: 433, endPoint y: 288, distance: 176.0
click at [433, 285] on html "Online web based iOS Simulators and Android Emulators. Run iPhone, iPad, Mobile…" at bounding box center [475, 152] width 133 height 267
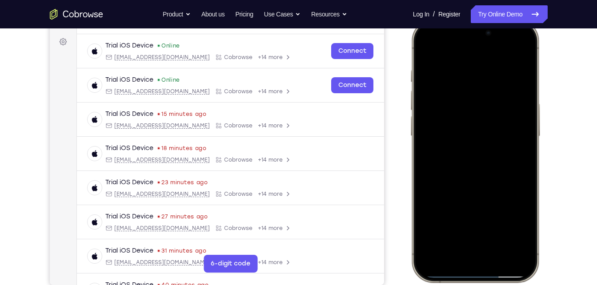
click at [469, 138] on div at bounding box center [474, 151] width 117 height 254
click at [430, 133] on div at bounding box center [474, 151] width 117 height 254
click at [455, 120] on div at bounding box center [474, 151] width 117 height 254
click at [465, 125] on div at bounding box center [474, 151] width 117 height 254
click at [424, 51] on div at bounding box center [474, 151] width 117 height 254
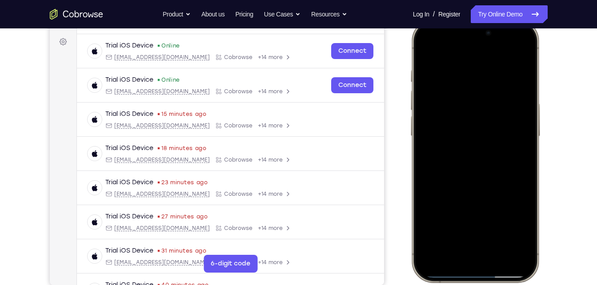
click at [427, 47] on div at bounding box center [474, 151] width 117 height 254
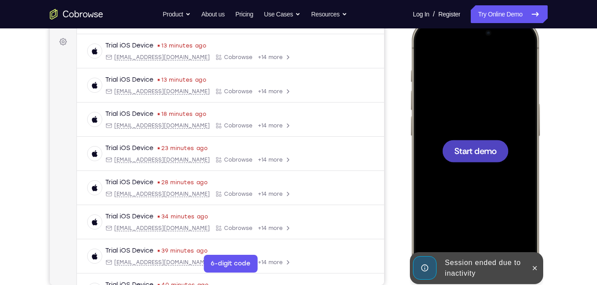
click at [443, 146] on div at bounding box center [475, 151] width 66 height 22
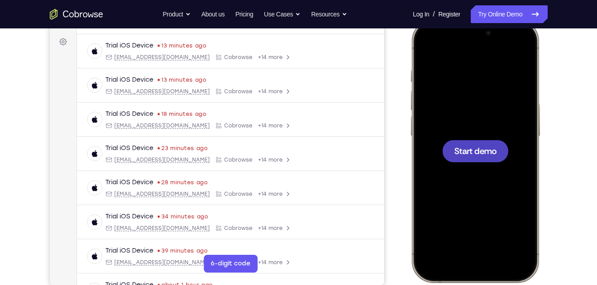
click at [461, 162] on div at bounding box center [475, 151] width 66 height 22
click at [466, 148] on span "Start demo" at bounding box center [475, 151] width 42 height 8
click at [466, 103] on div at bounding box center [474, 151] width 117 height 254
click at [464, 152] on span "Start demo" at bounding box center [475, 151] width 42 height 8
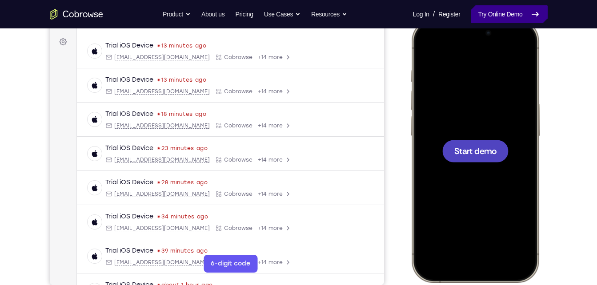
click at [491, 7] on link "Try Online Demo" at bounding box center [509, 14] width 76 height 18
click at [495, 128] on div at bounding box center [474, 151] width 117 height 254
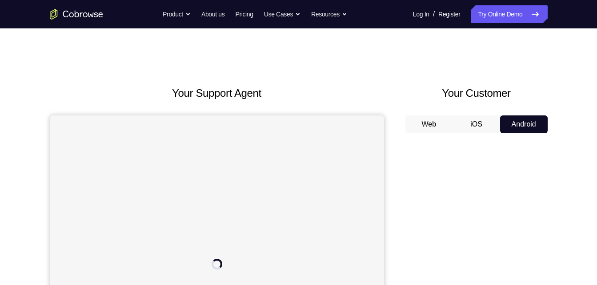
click at [497, 121] on button "iOS" at bounding box center [476, 125] width 48 height 18
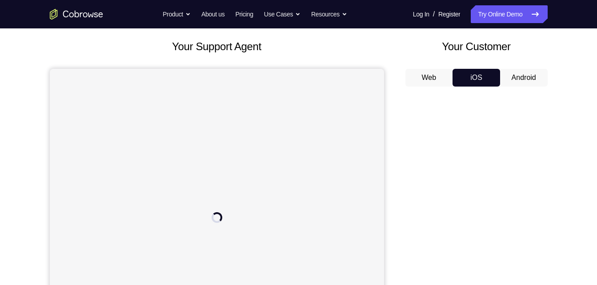
scroll to position [47, 0]
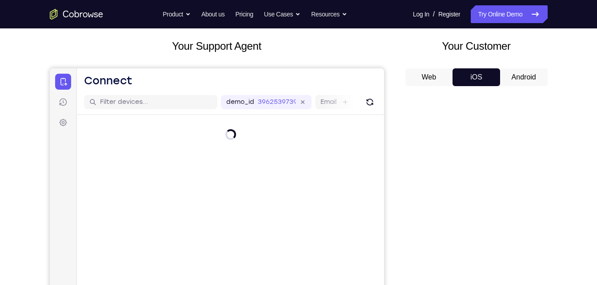
click at [513, 71] on button "Android" at bounding box center [524, 77] width 48 height 18
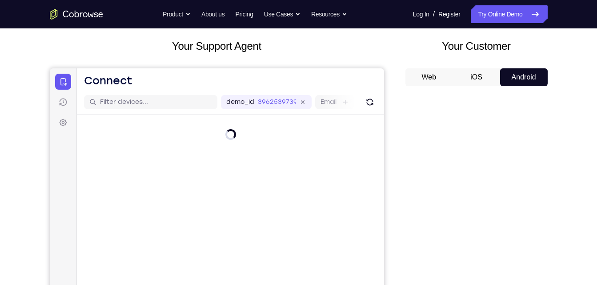
click at [470, 76] on button "iOS" at bounding box center [476, 77] width 48 height 18
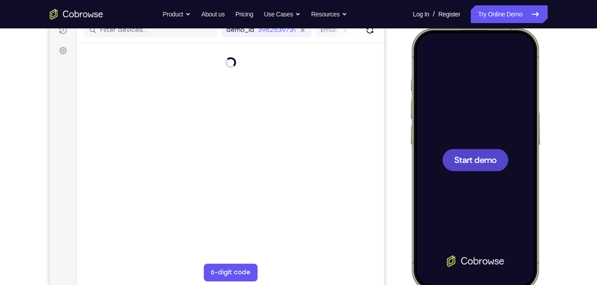
scroll to position [0, 0]
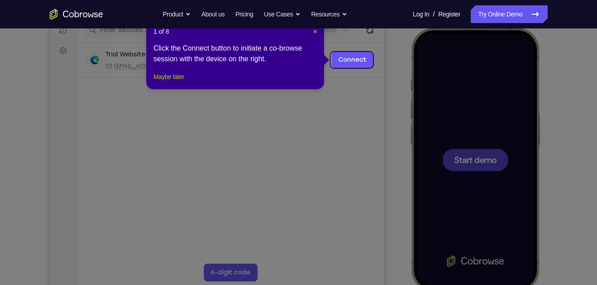
click at [169, 89] on div "1 of 8 × Click the Connect button to initiate a co-browse session with the devi…" at bounding box center [235, 54] width 178 height 69
click at [169, 82] on button "Maybe later" at bounding box center [168, 77] width 31 height 11
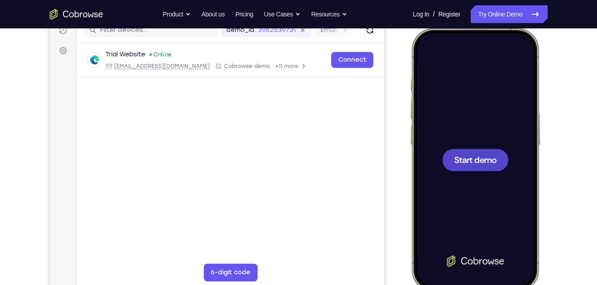
click at [509, 144] on div at bounding box center [474, 160] width 117 height 254
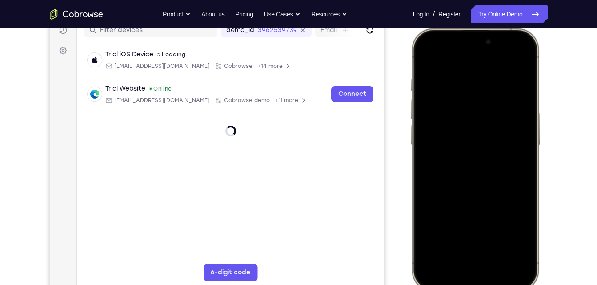
click at [524, 60] on div at bounding box center [474, 160] width 117 height 254
click at [525, 57] on div at bounding box center [474, 160] width 117 height 254
click at [430, 63] on div at bounding box center [474, 160] width 117 height 254
click at [526, 57] on div at bounding box center [474, 160] width 117 height 254
click at [425, 59] on div at bounding box center [474, 160] width 117 height 254
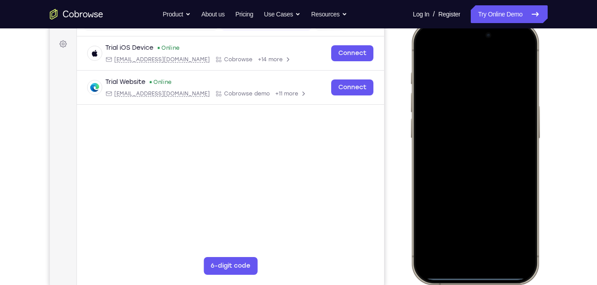
scroll to position [126, 0]
click at [469, 263] on div at bounding box center [474, 153] width 117 height 254
click at [527, 265] on div at bounding box center [474, 153] width 117 height 254
click at [464, 249] on div at bounding box center [474, 153] width 117 height 254
click at [457, 67] on div at bounding box center [474, 153] width 117 height 254
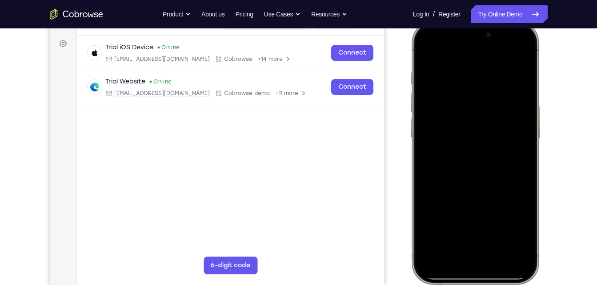
click at [462, 167] on div at bounding box center [474, 153] width 117 height 254
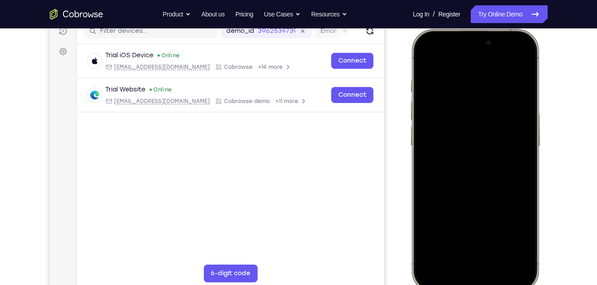
scroll to position [119, 0]
click at [472, 120] on div at bounding box center [474, 160] width 117 height 254
click at [452, 148] on div at bounding box center [474, 160] width 117 height 254
click at [451, 162] on div at bounding box center [474, 160] width 117 height 254
click at [450, 148] on div at bounding box center [474, 160] width 117 height 254
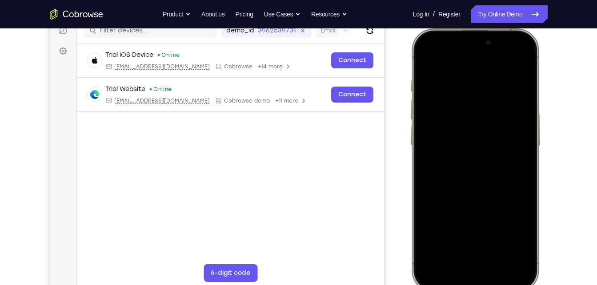
click at [464, 196] on div at bounding box center [474, 160] width 117 height 254
click at [474, 171] on div at bounding box center [474, 160] width 117 height 254
click at [460, 149] on div at bounding box center [474, 160] width 117 height 254
click at [459, 194] on div at bounding box center [474, 160] width 117 height 254
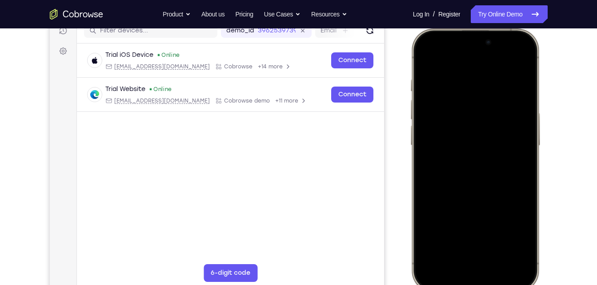
click at [435, 187] on div at bounding box center [474, 160] width 117 height 254
click at [458, 157] on div at bounding box center [474, 160] width 117 height 254
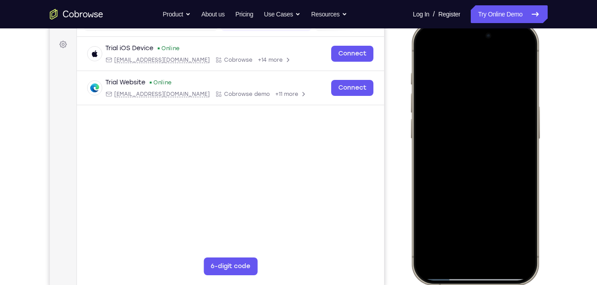
click at [422, 53] on div at bounding box center [474, 154] width 117 height 254
click at [495, 228] on div at bounding box center [474, 154] width 117 height 254
click at [478, 191] on div at bounding box center [474, 154] width 117 height 254
click at [500, 194] on div at bounding box center [474, 154] width 117 height 254
click at [491, 196] on div at bounding box center [474, 154] width 117 height 254
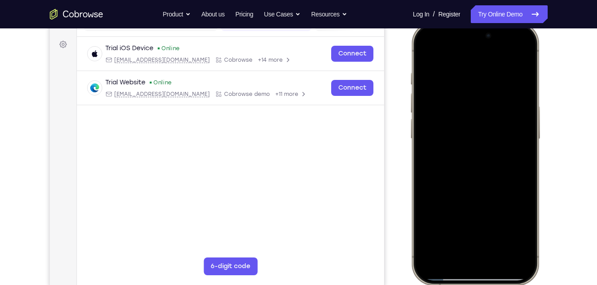
click at [491, 196] on div at bounding box center [474, 154] width 117 height 254
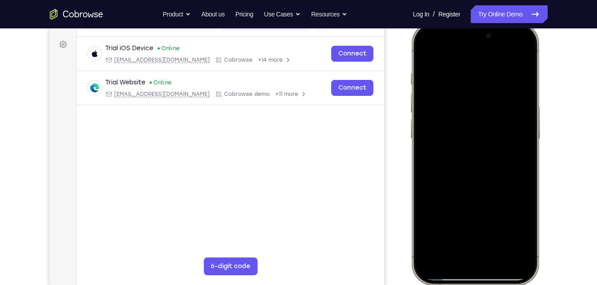
click at [491, 196] on div at bounding box center [474, 154] width 117 height 254
click at [496, 235] on div at bounding box center [474, 154] width 117 height 254
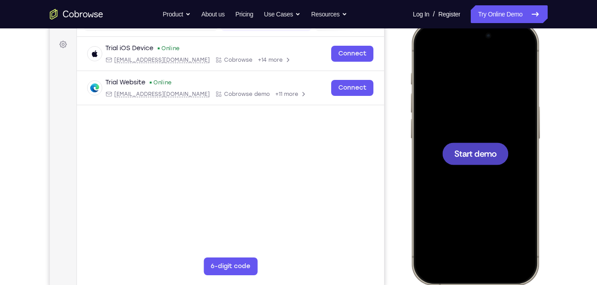
click at [475, 170] on div at bounding box center [474, 154] width 117 height 254
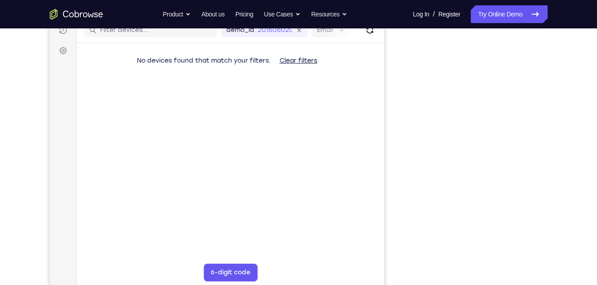
scroll to position [118, 0]
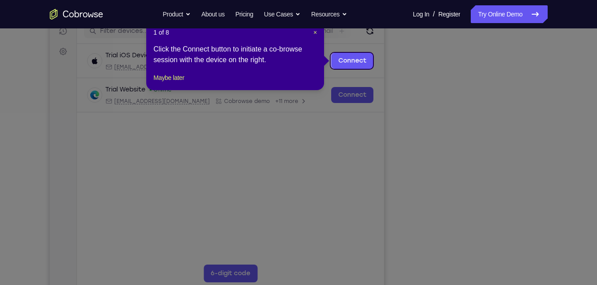
click at [191, 83] on footer "Maybe later" at bounding box center [235, 77] width 164 height 11
click at [177, 83] on button "Maybe later" at bounding box center [168, 77] width 31 height 11
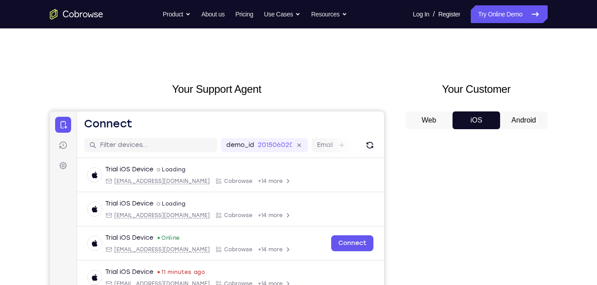
scroll to position [0, 0]
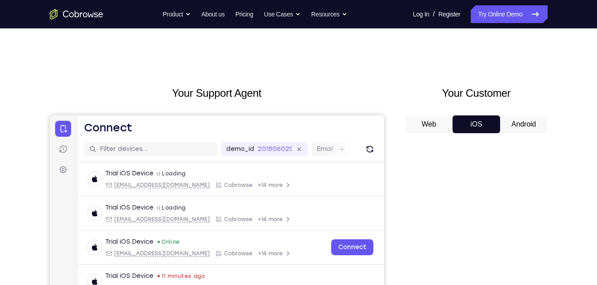
click at [509, 126] on button "Android" at bounding box center [524, 125] width 48 height 18
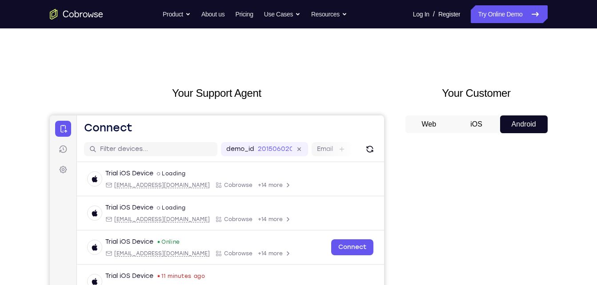
drag, startPoint x: 502, startPoint y: 126, endPoint x: 483, endPoint y: 126, distance: 18.7
click at [483, 126] on div "Web iOS Android" at bounding box center [476, 125] width 142 height 18
click at [483, 126] on button "iOS" at bounding box center [476, 125] width 48 height 18
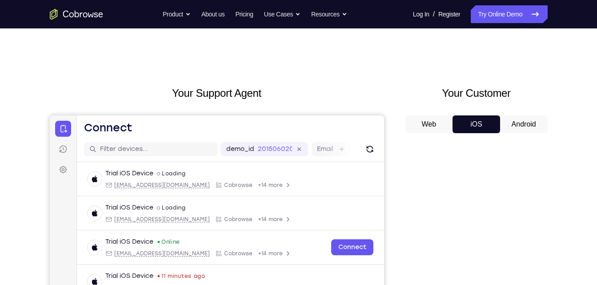
scroll to position [24, 0]
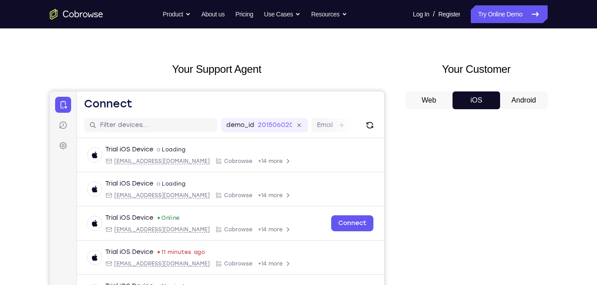
click at [431, 105] on button "Web" at bounding box center [429, 101] width 48 height 18
click at [458, 106] on button "iOS" at bounding box center [476, 101] width 48 height 18
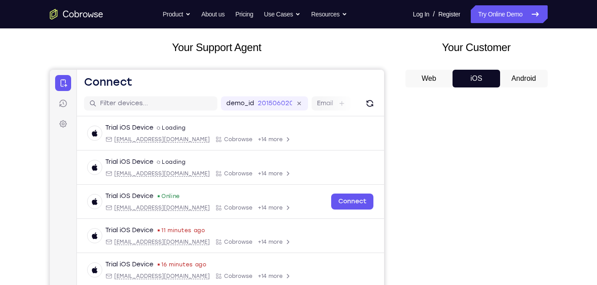
scroll to position [46, 0]
click at [491, 5] on nav "Go back Powerful, Flexible and Trustworthy. Avoid all extra friction for both A…" at bounding box center [298, 14] width 597 height 28
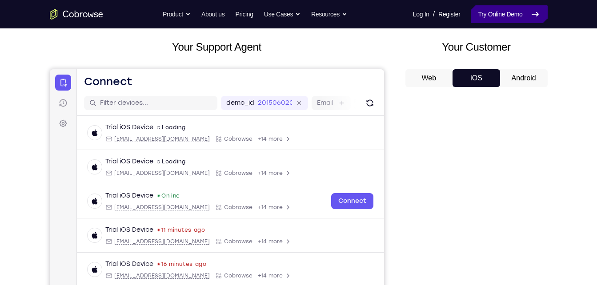
click at [489, 5] on link "Try Online Demo" at bounding box center [509, 14] width 76 height 18
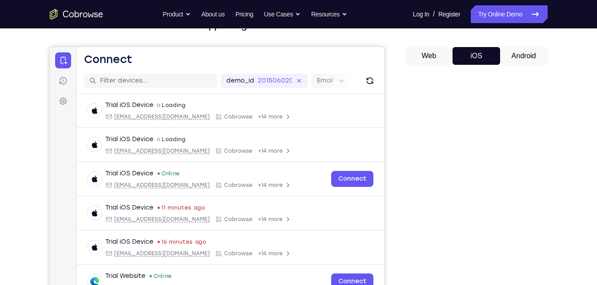
scroll to position [69, 0]
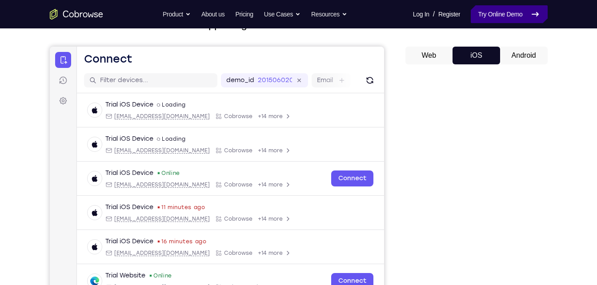
click at [518, 12] on link "Try Online Demo" at bounding box center [509, 14] width 76 height 18
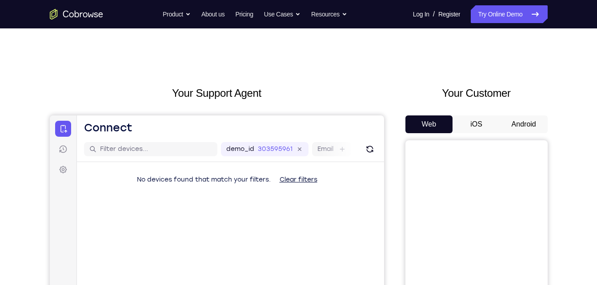
click at [472, 118] on button "iOS" at bounding box center [476, 125] width 48 height 18
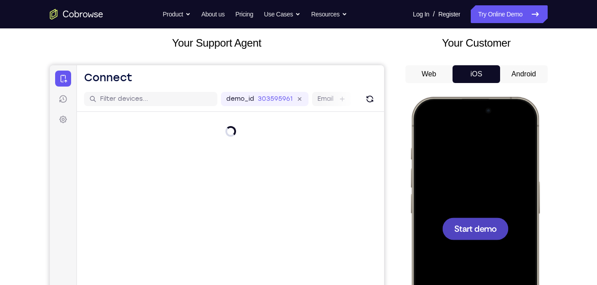
click at [443, 156] on div at bounding box center [474, 229] width 117 height 254
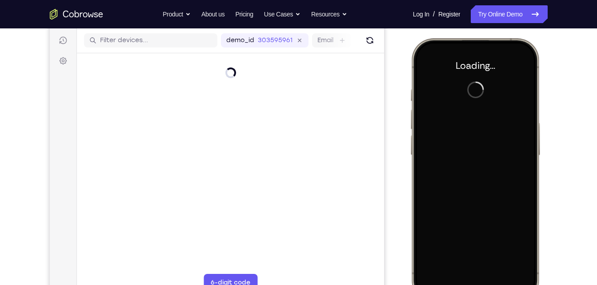
scroll to position [105, 0]
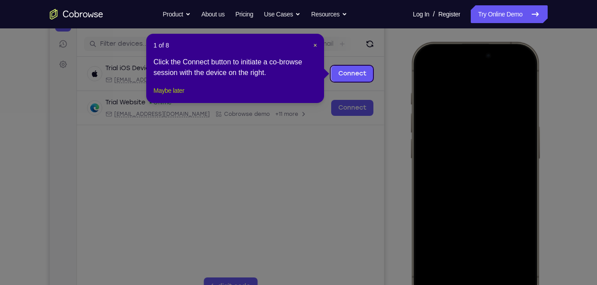
click at [181, 96] on button "Maybe later" at bounding box center [168, 90] width 31 height 11
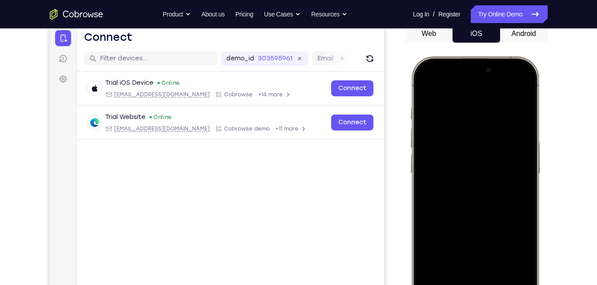
scroll to position [89, 0]
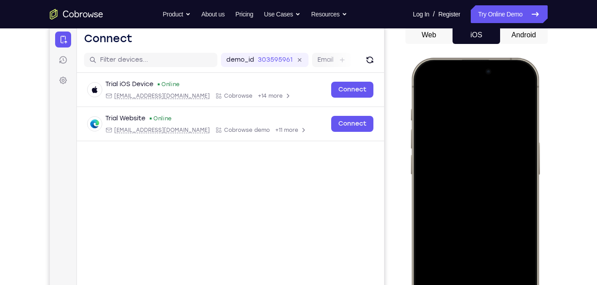
click at [519, 87] on div at bounding box center [474, 190] width 117 height 254
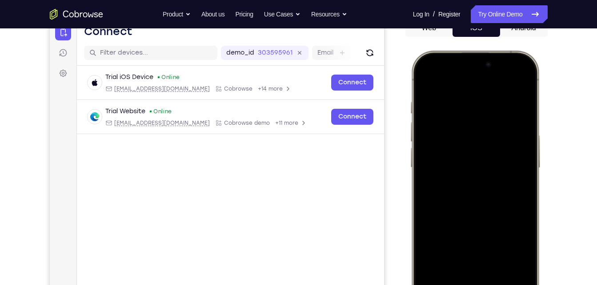
scroll to position [97, 0]
click at [526, 83] on div at bounding box center [474, 182] width 117 height 254
click at [428, 84] on div at bounding box center [474, 182] width 117 height 254
click at [521, 74] on div at bounding box center [474, 182] width 117 height 254
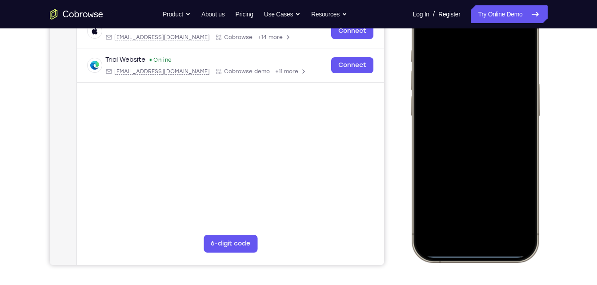
scroll to position [148, 0]
click at [427, 36] on div at bounding box center [474, 131] width 117 height 254
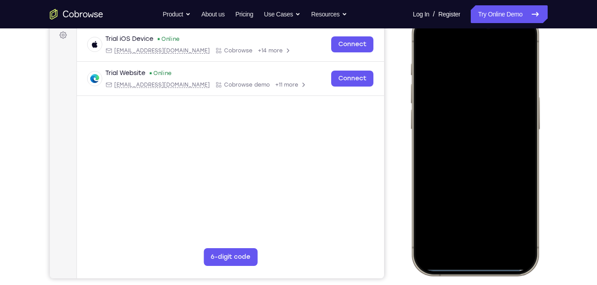
scroll to position [134, 0]
click at [473, 255] on div at bounding box center [474, 145] width 117 height 254
click at [477, 251] on div at bounding box center [474, 145] width 117 height 254
click at [522, 255] on div at bounding box center [474, 145] width 117 height 254
click at [525, 142] on div at bounding box center [474, 145] width 117 height 254
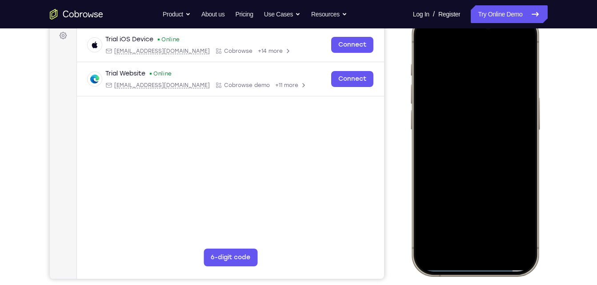
click at [427, 50] on div at bounding box center [474, 145] width 117 height 254
click at [523, 143] on div at bounding box center [474, 145] width 117 height 254
click at [523, 253] on div at bounding box center [474, 145] width 117 height 254
click at [487, 238] on div at bounding box center [474, 145] width 117 height 254
click at [465, 54] on div at bounding box center [474, 145] width 117 height 254
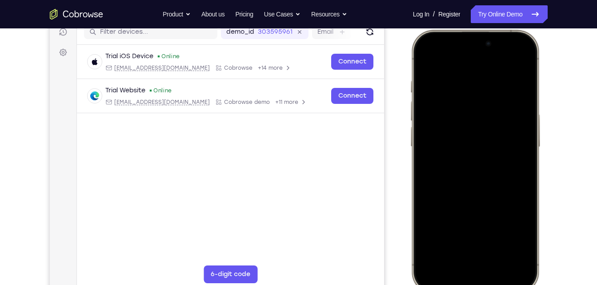
scroll to position [116, 0]
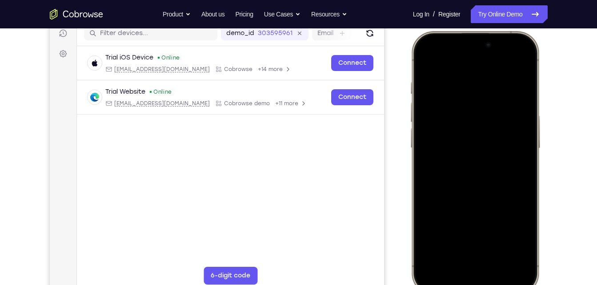
click at [464, 177] on div at bounding box center [474, 163] width 117 height 254
click at [482, 124] on div at bounding box center [474, 163] width 117 height 254
click at [453, 151] on div at bounding box center [474, 163] width 117 height 254
click at [447, 166] on div at bounding box center [474, 163] width 117 height 254
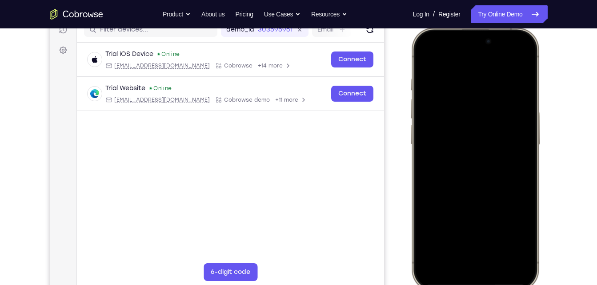
scroll to position [120, 0]
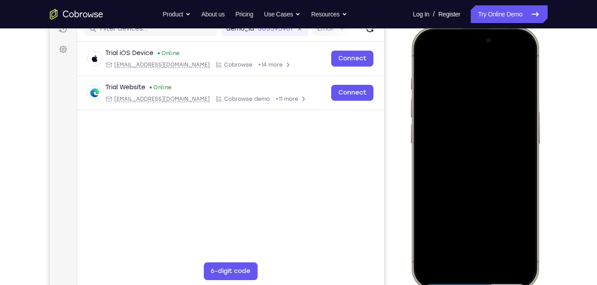
click at [499, 235] on div at bounding box center [474, 159] width 117 height 254
click at [482, 199] on div at bounding box center [474, 159] width 117 height 254
click at [497, 236] on div at bounding box center [474, 159] width 117 height 254
click at [496, 236] on div at bounding box center [474, 159] width 117 height 254
click at [469, 154] on div at bounding box center [474, 159] width 117 height 254
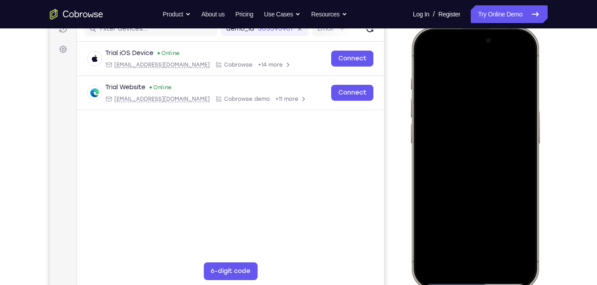
click at [504, 140] on div at bounding box center [474, 159] width 117 height 254
click at [519, 231] on div at bounding box center [474, 159] width 117 height 254
click at [424, 53] on div at bounding box center [474, 159] width 117 height 254
click at [483, 164] on div at bounding box center [474, 159] width 117 height 254
click at [455, 176] on div at bounding box center [474, 159] width 117 height 254
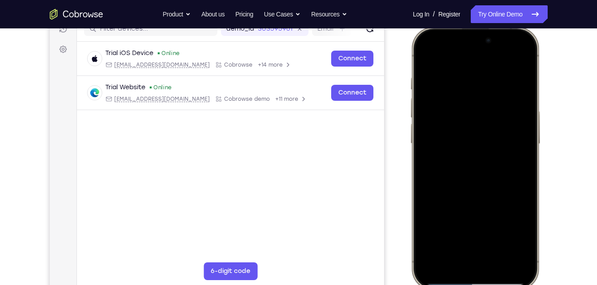
click at [474, 180] on div at bounding box center [474, 159] width 117 height 254
click at [448, 232] on div at bounding box center [474, 159] width 117 height 254
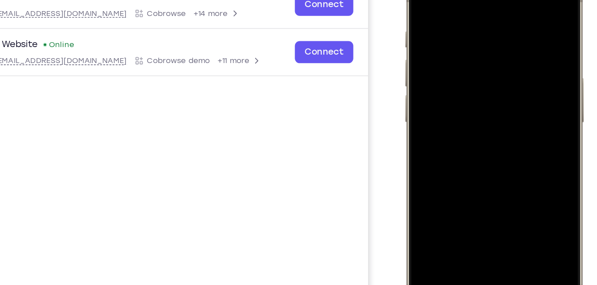
click at [442, 167] on div at bounding box center [468, 93] width 117 height 254
click at [455, 172] on div at bounding box center [468, 93] width 117 height 254
click at [515, 167] on div at bounding box center [468, 93] width 117 height 254
click at [451, 116] on div at bounding box center [468, 93] width 117 height 254
click at [470, 115] on div at bounding box center [468, 93] width 117 height 254
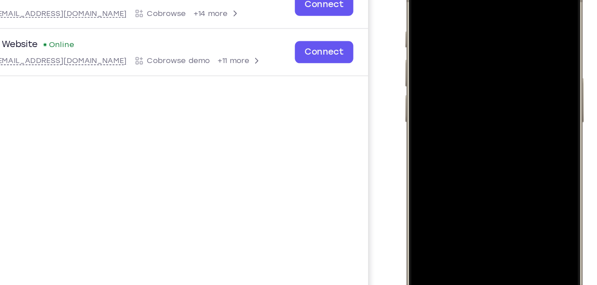
click at [515, 167] on div at bounding box center [468, 93] width 117 height 254
click at [417, 0] on div at bounding box center [468, 93] width 117 height 254
click at [459, 95] on div at bounding box center [468, 93] width 117 height 254
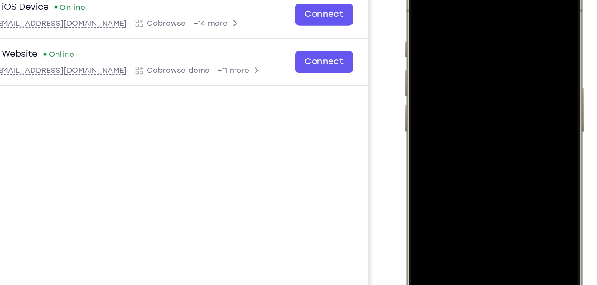
click at [418, 0] on div at bounding box center [468, 103] width 117 height 254
click at [491, 178] on div at bounding box center [468, 103] width 117 height 254
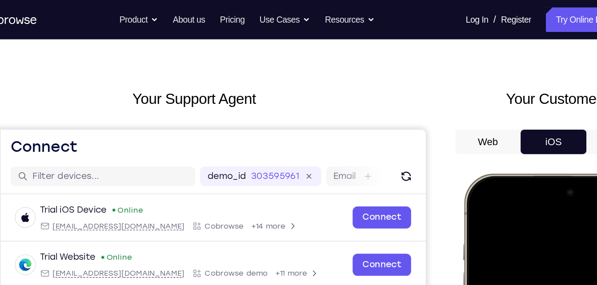
scroll to position [18, 0]
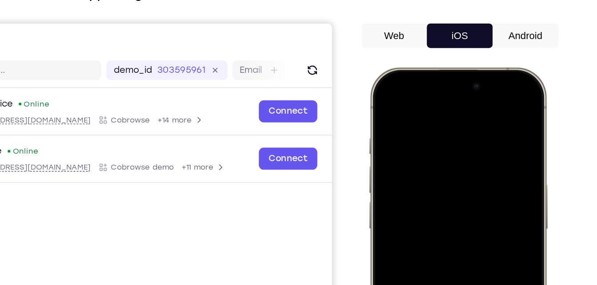
drag, startPoint x: 819, startPoint y: 173, endPoint x: 477, endPoint y: 124, distance: 345.2
click at [477, 124] on div at bounding box center [432, 199] width 117 height 254
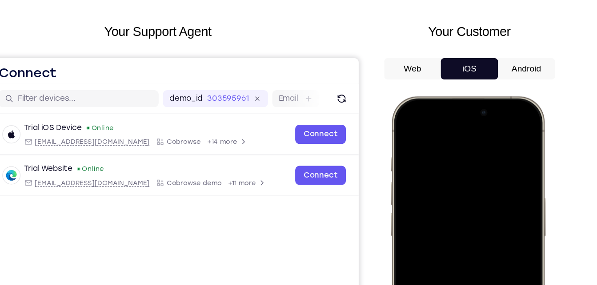
click at [461, 208] on div at bounding box center [453, 228] width 117 height 254
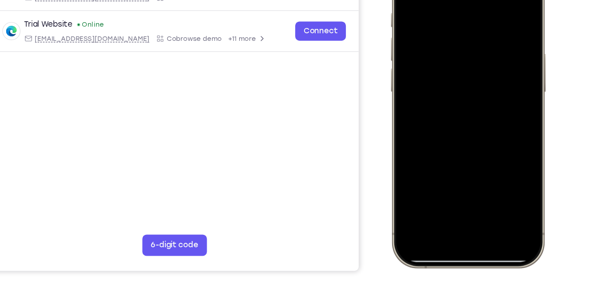
scroll to position [146, 0]
